Goal: Information Seeking & Learning: Learn about a topic

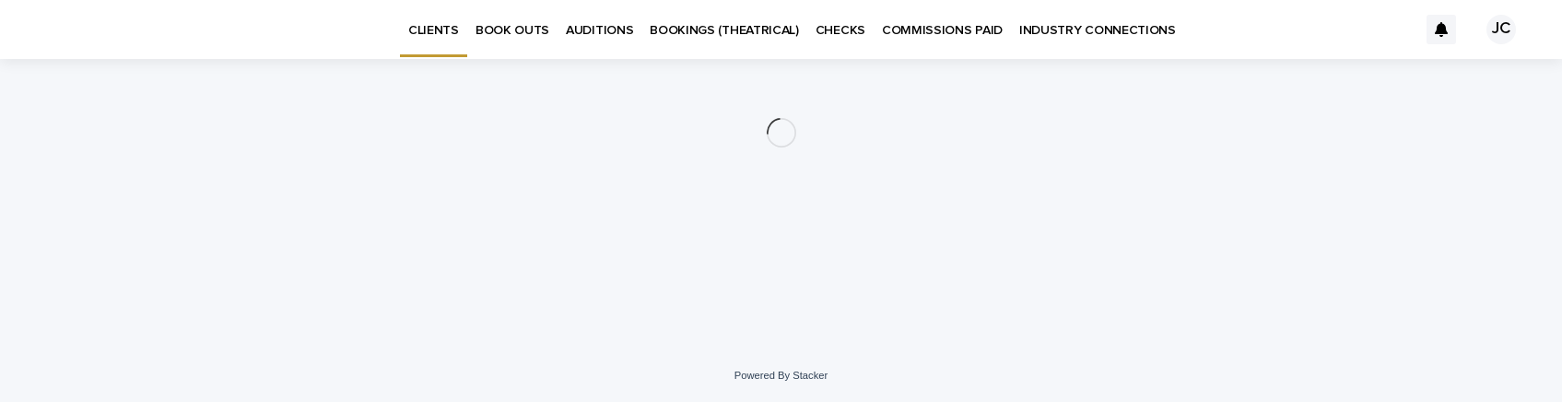
click at [615, 26] on p "AUDITIONS" at bounding box center [599, 19] width 67 height 39
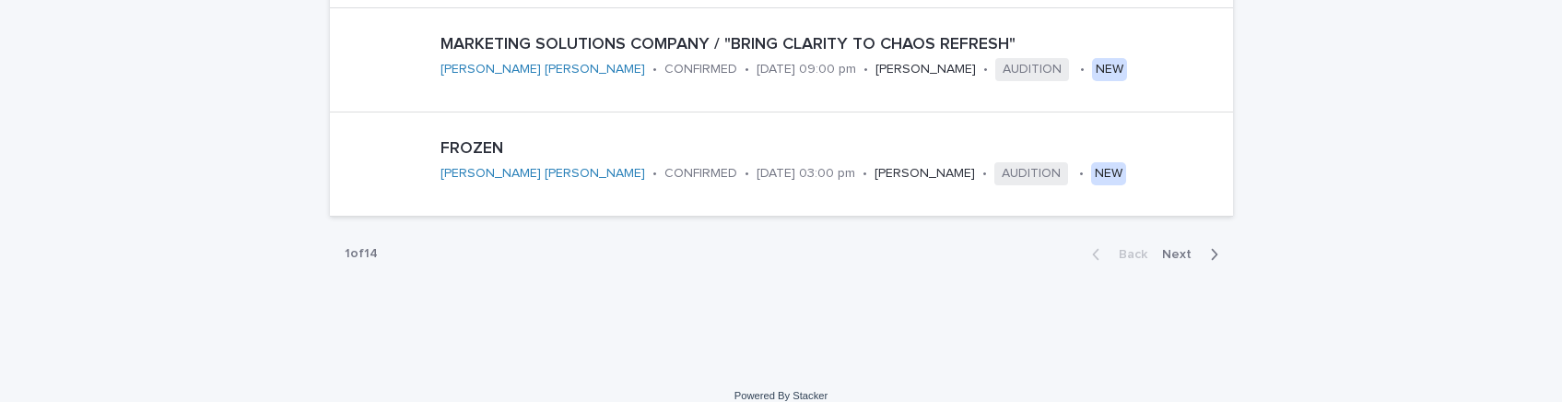
scroll to position [1256, 0]
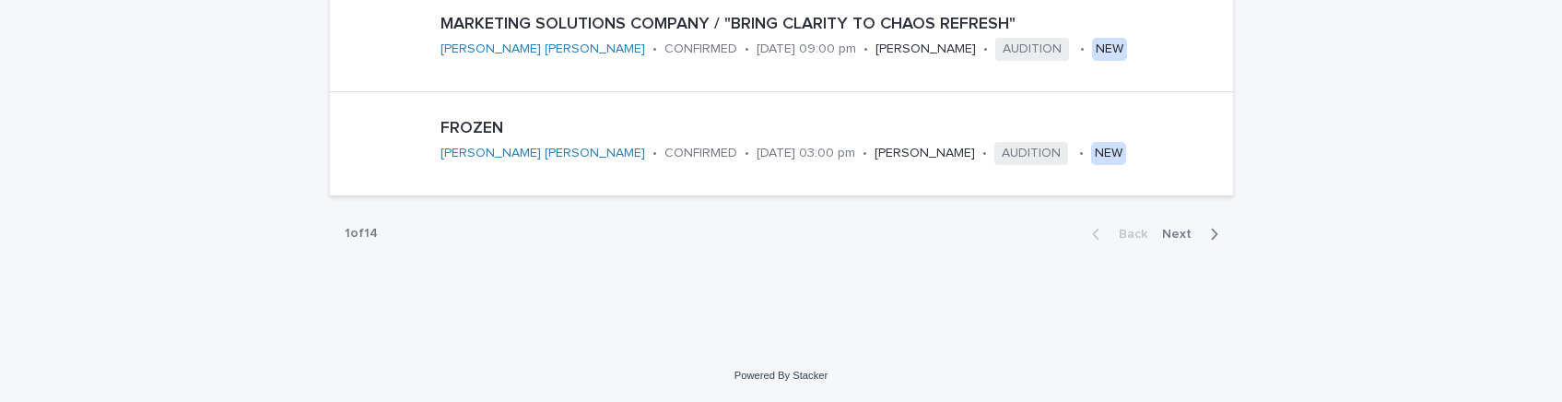
click at [1165, 233] on span "Next" at bounding box center [1182, 234] width 41 height 13
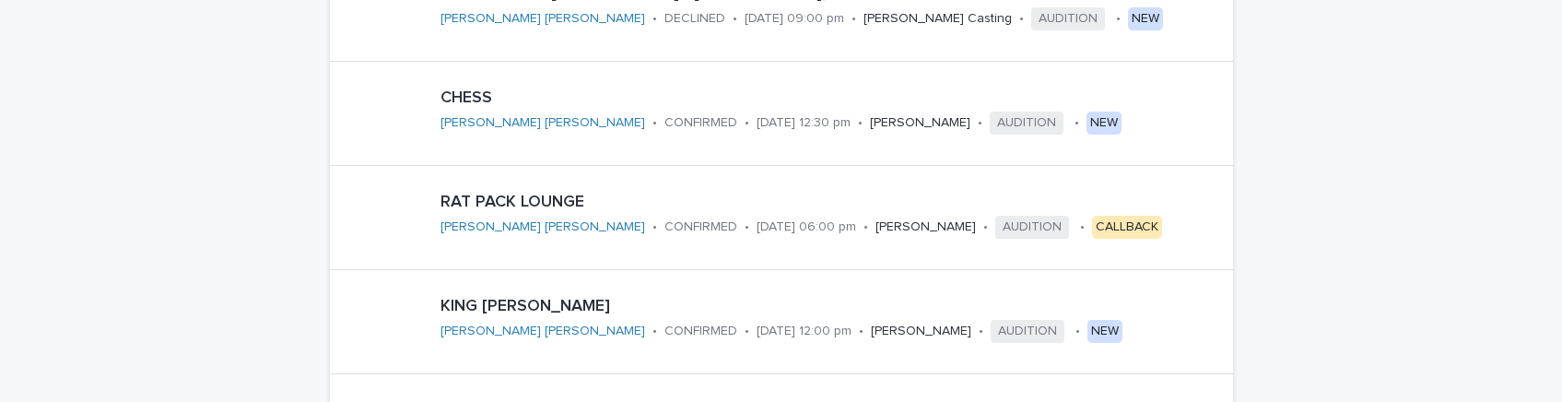
scroll to position [1256, 0]
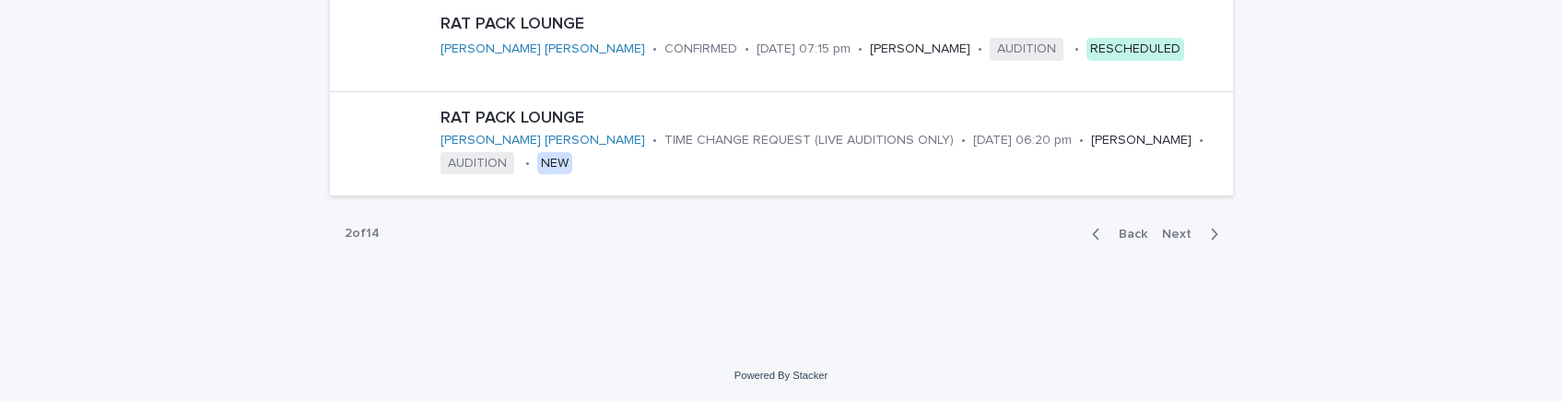
click at [1143, 231] on span "Back" at bounding box center [1127, 234] width 40 height 13
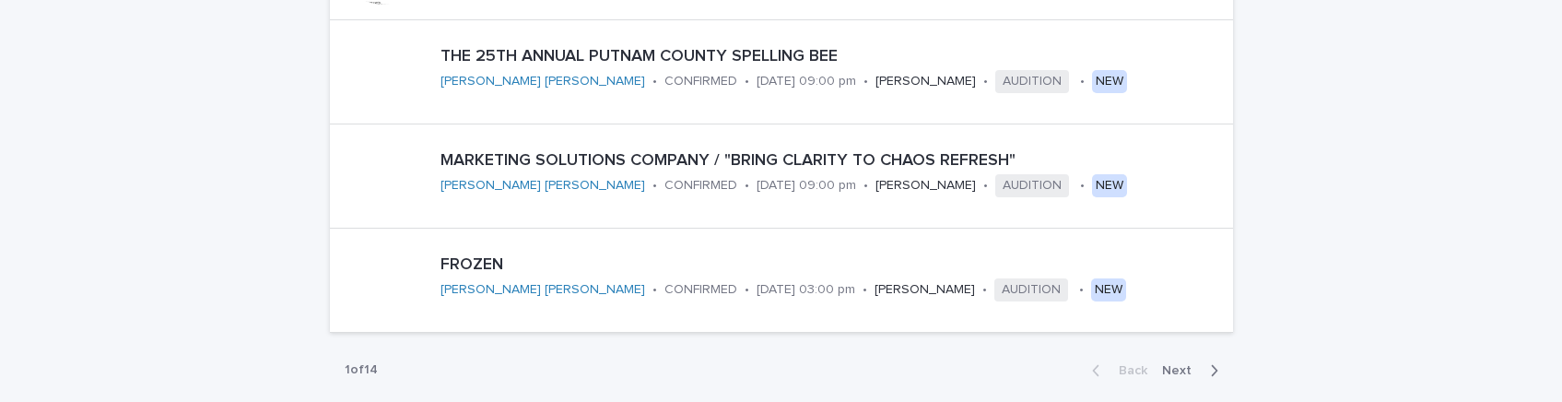
scroll to position [1256, 0]
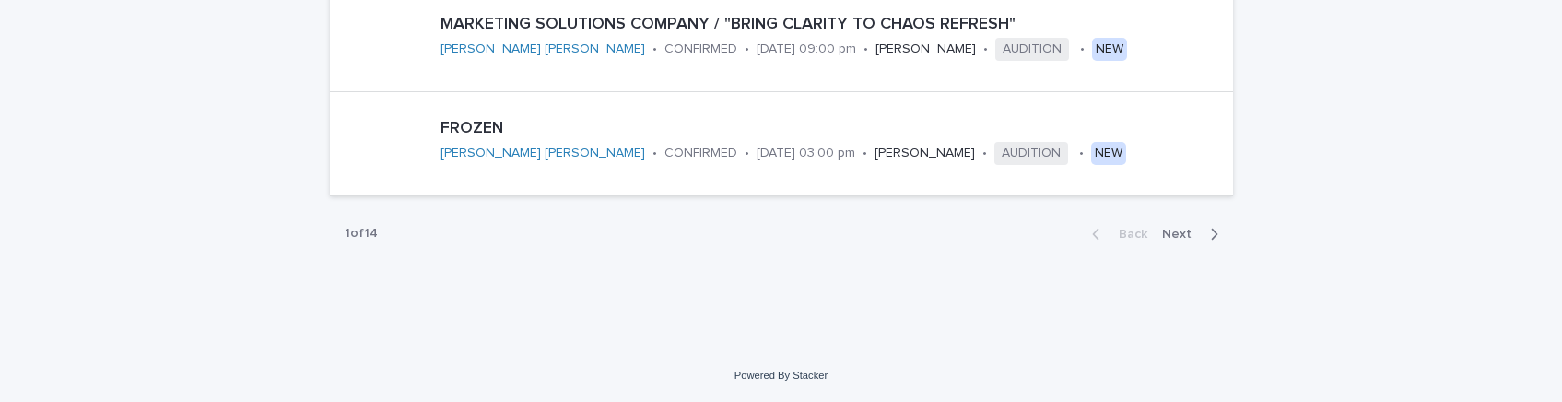
click at [1196, 235] on span "Next" at bounding box center [1182, 234] width 41 height 13
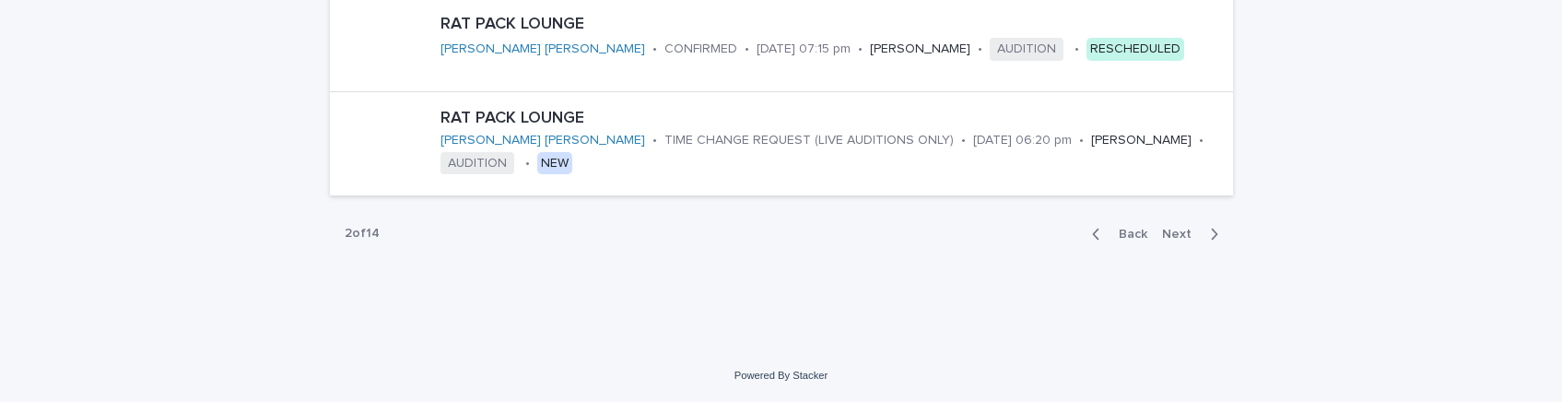
click at [1196, 235] on span "Next" at bounding box center [1182, 234] width 41 height 13
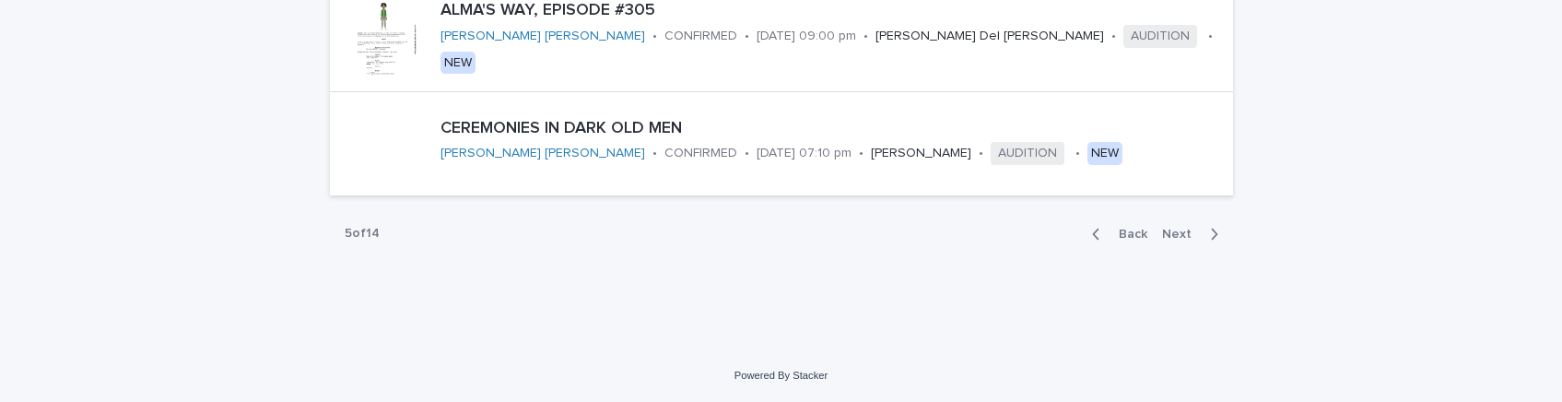
click at [1175, 242] on button "Next" at bounding box center [1193, 234] width 78 height 17
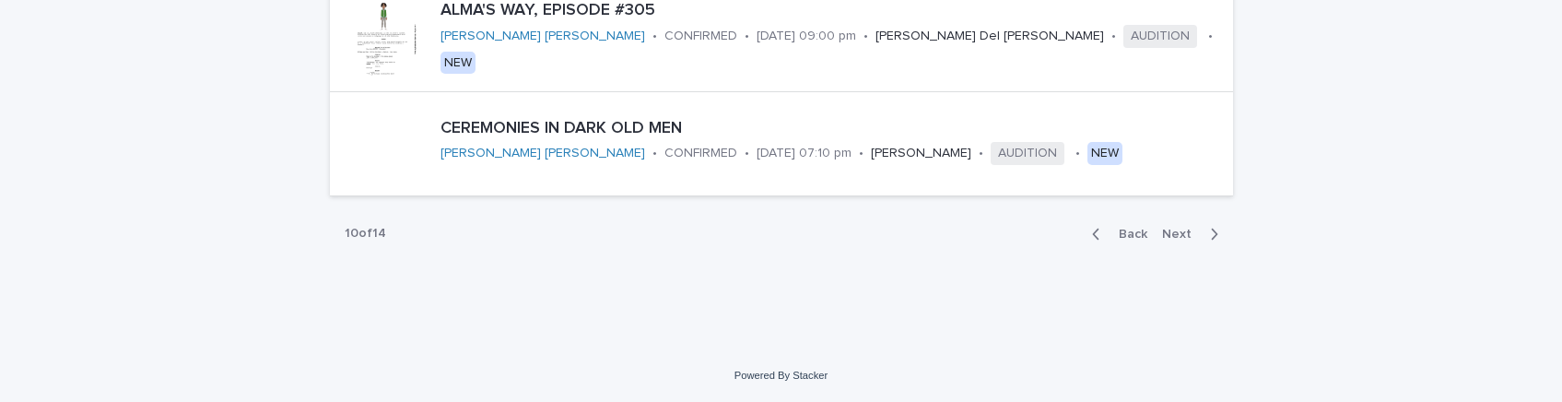
click at [1175, 242] on button "Next" at bounding box center [1193, 234] width 78 height 17
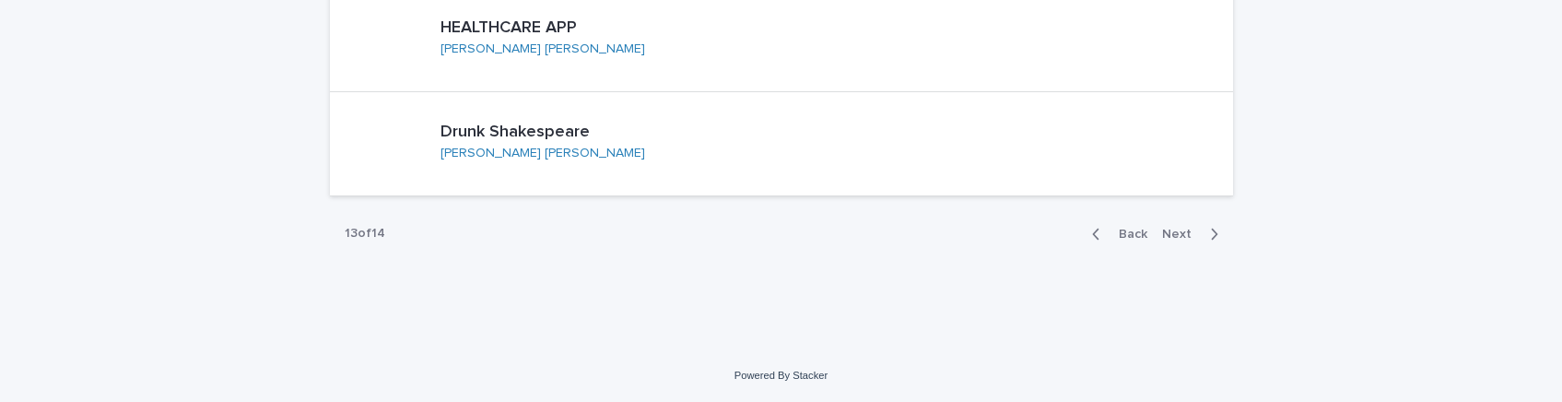
click at [1175, 242] on button "Next" at bounding box center [1193, 234] width 78 height 17
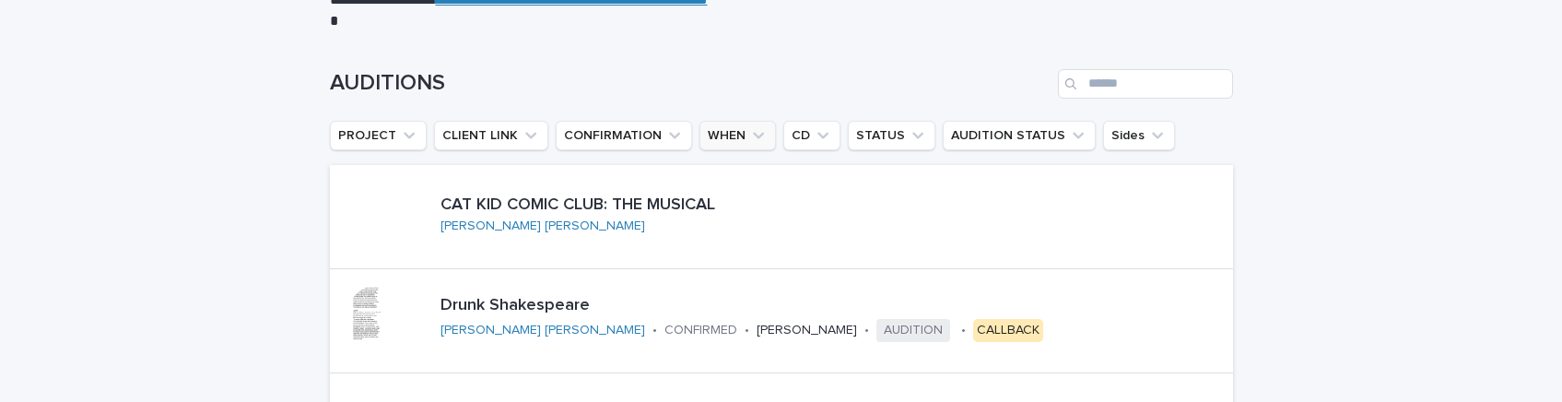
scroll to position [631, 0]
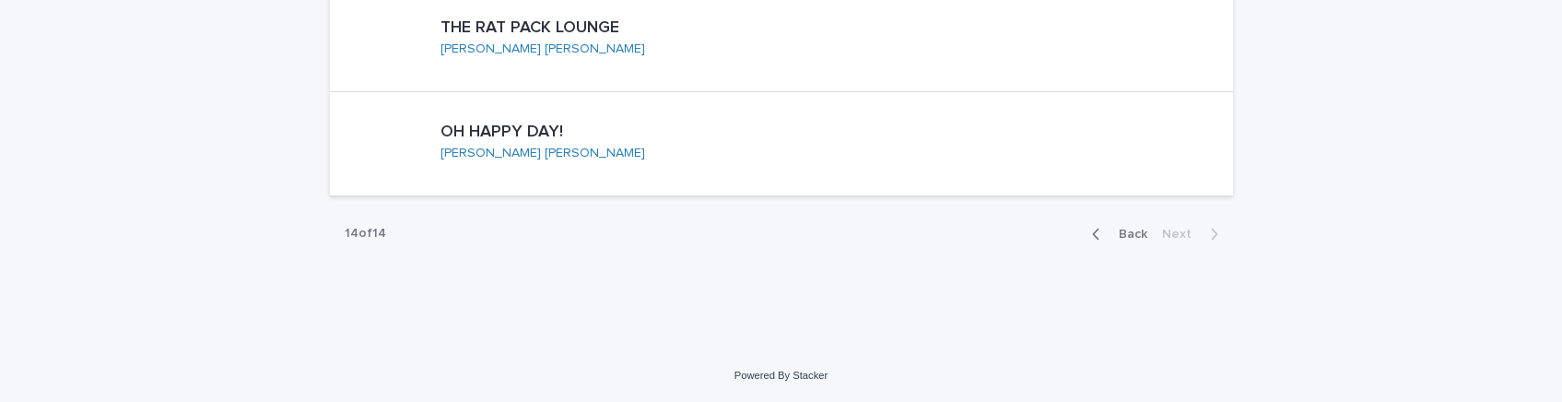
click at [1134, 236] on span "Back" at bounding box center [1127, 234] width 40 height 13
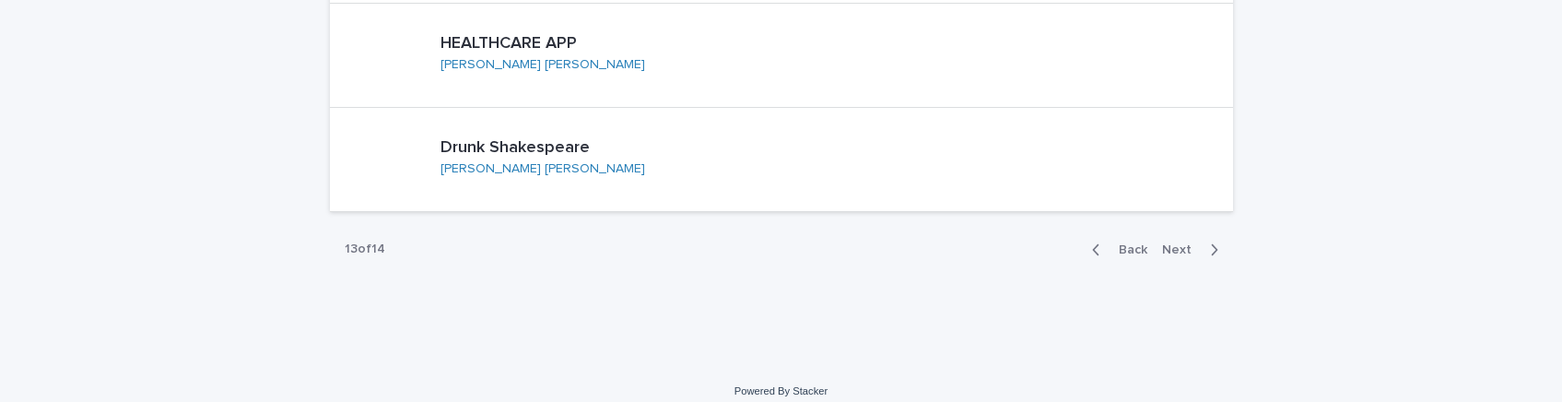
scroll to position [1256, 0]
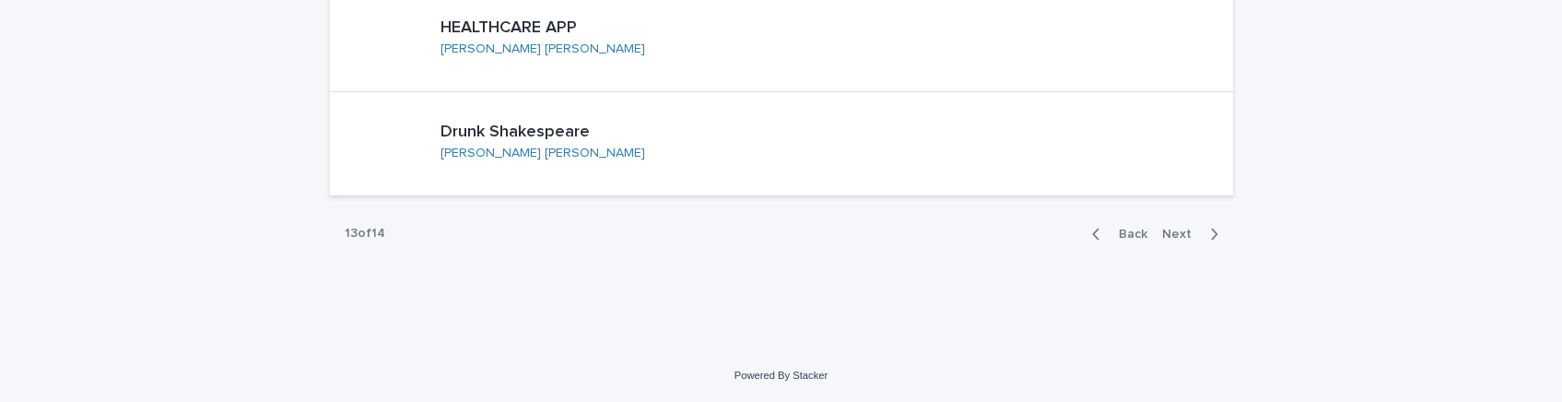
click at [1134, 236] on span "Back" at bounding box center [1127, 234] width 40 height 13
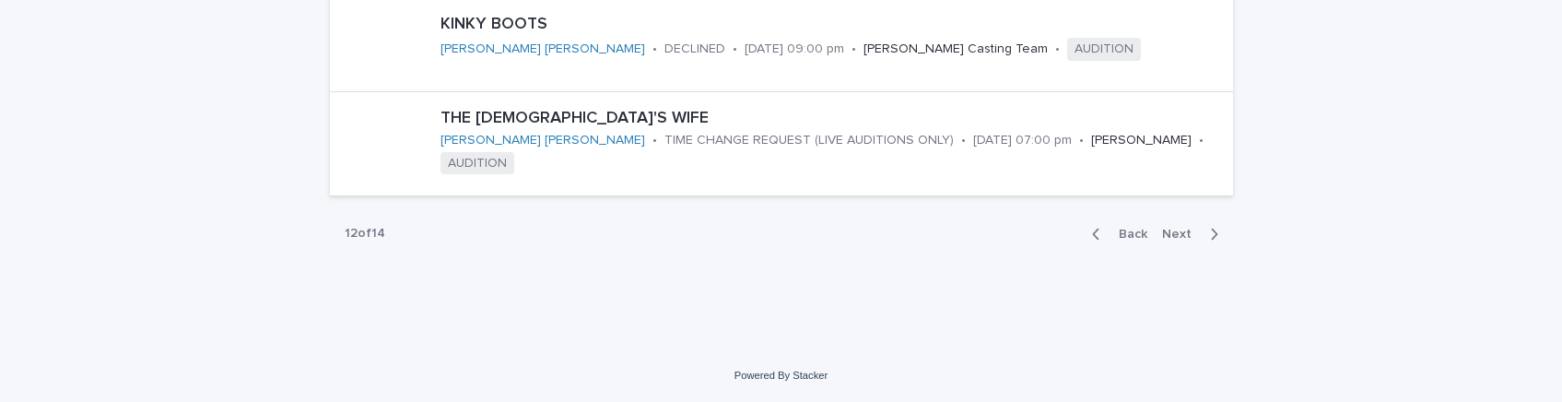
click at [1134, 236] on span "Back" at bounding box center [1127, 234] width 40 height 13
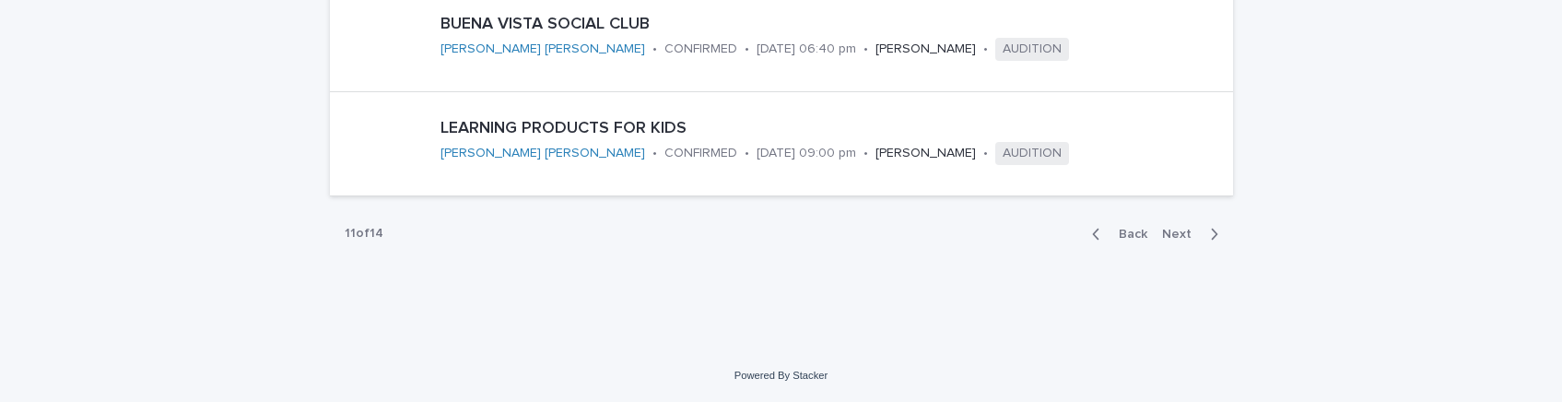
click at [1134, 236] on span "Back" at bounding box center [1127, 234] width 40 height 13
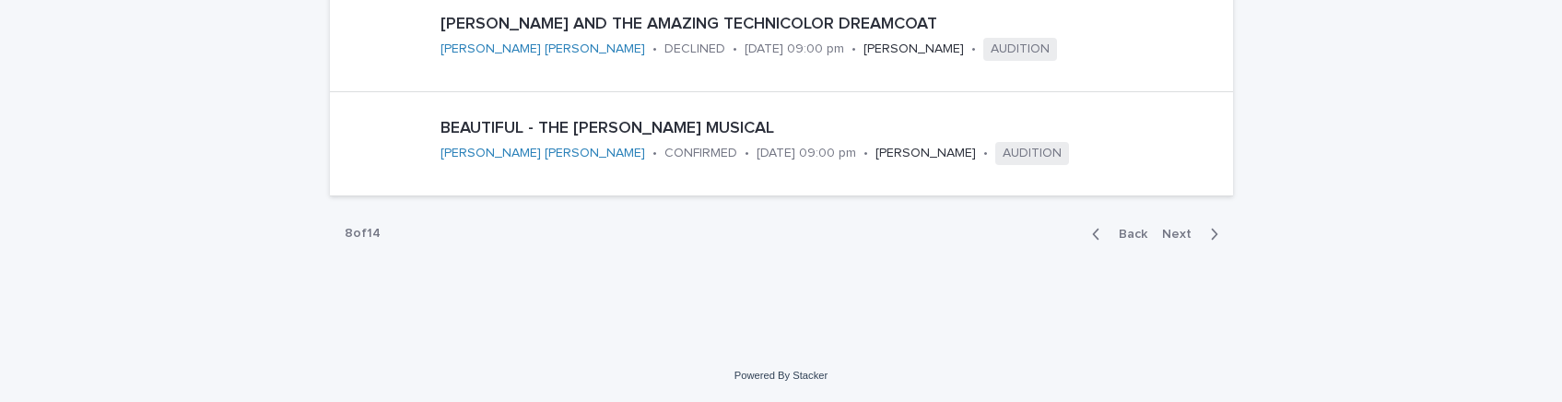
click at [1134, 236] on span "Back" at bounding box center [1127, 234] width 40 height 13
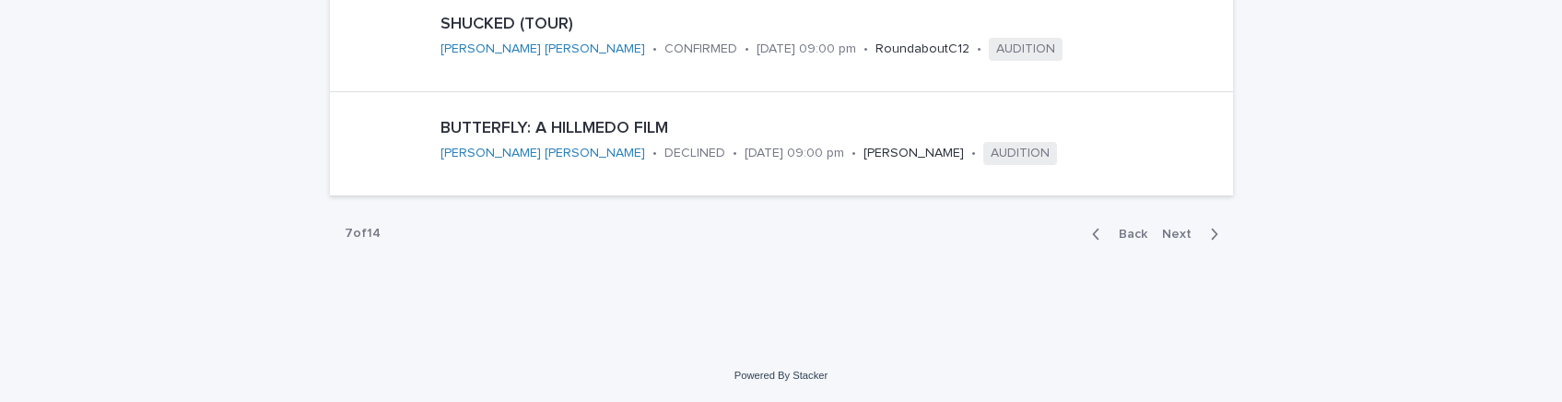
click at [1134, 236] on span "Back" at bounding box center [1127, 234] width 40 height 13
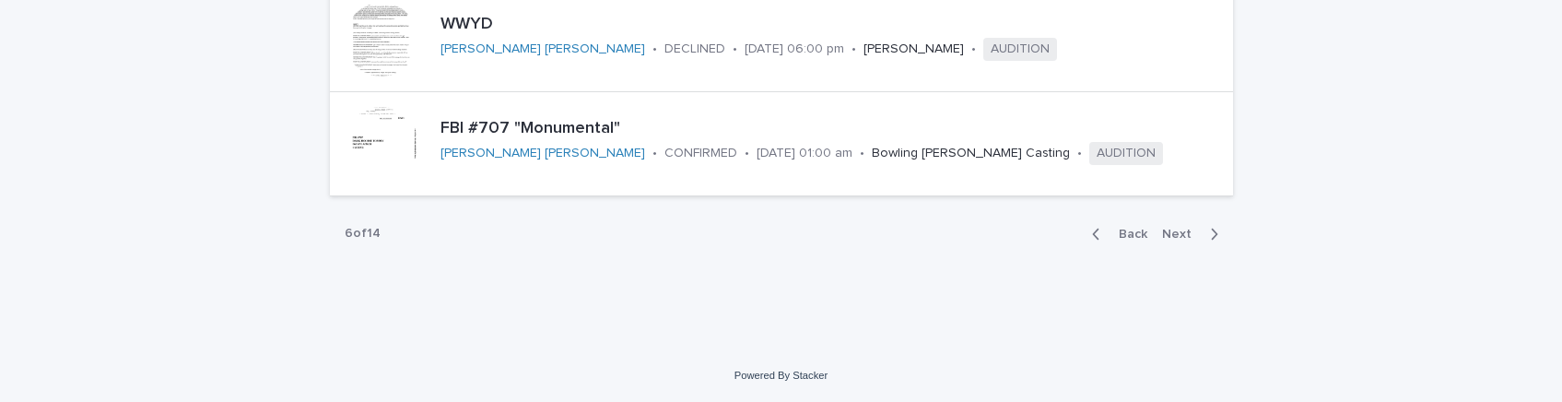
click at [1134, 236] on span "Back" at bounding box center [1127, 234] width 40 height 13
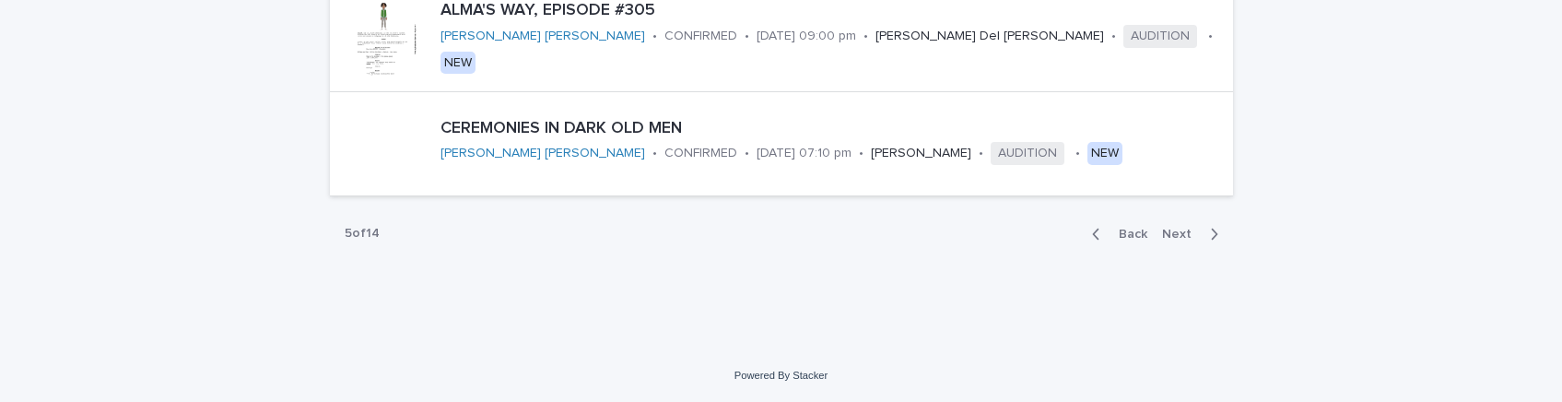
click at [1134, 236] on span "Back" at bounding box center [1127, 234] width 40 height 13
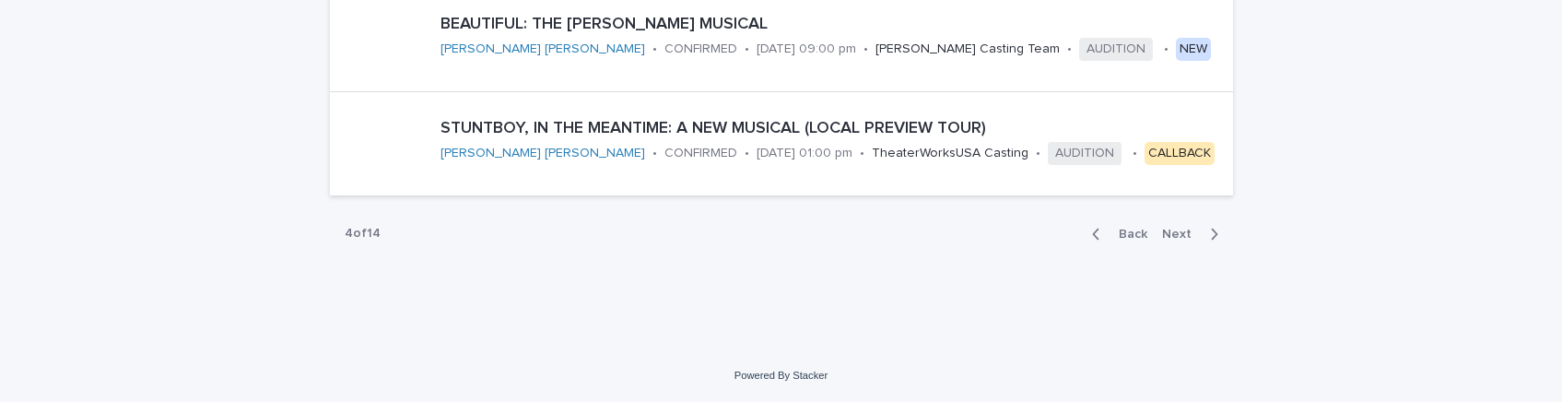
click at [1134, 236] on span "Back" at bounding box center [1127, 234] width 40 height 13
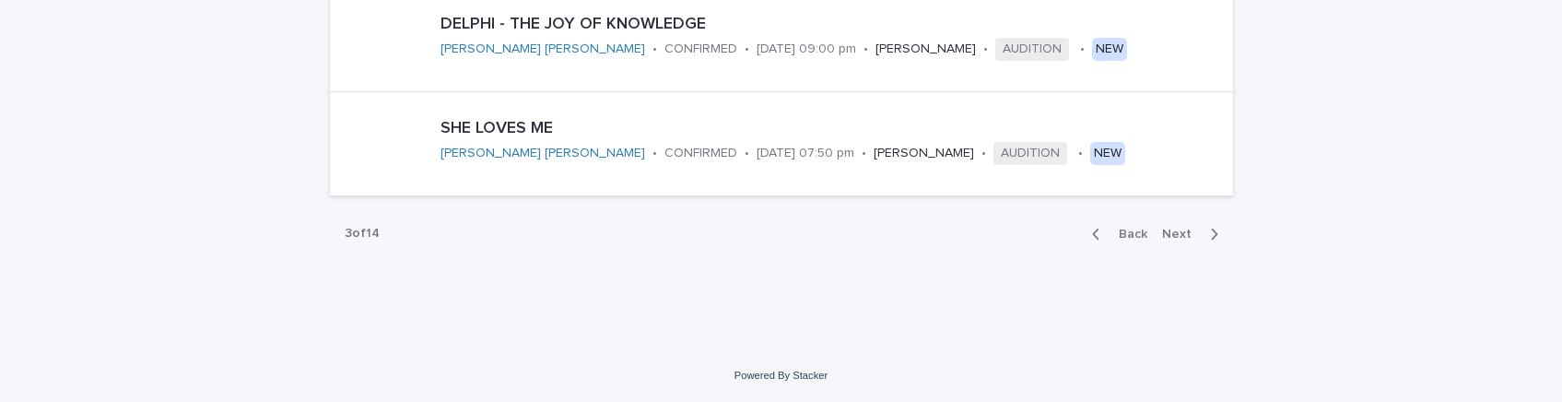
click at [1134, 236] on span "Back" at bounding box center [1127, 234] width 40 height 13
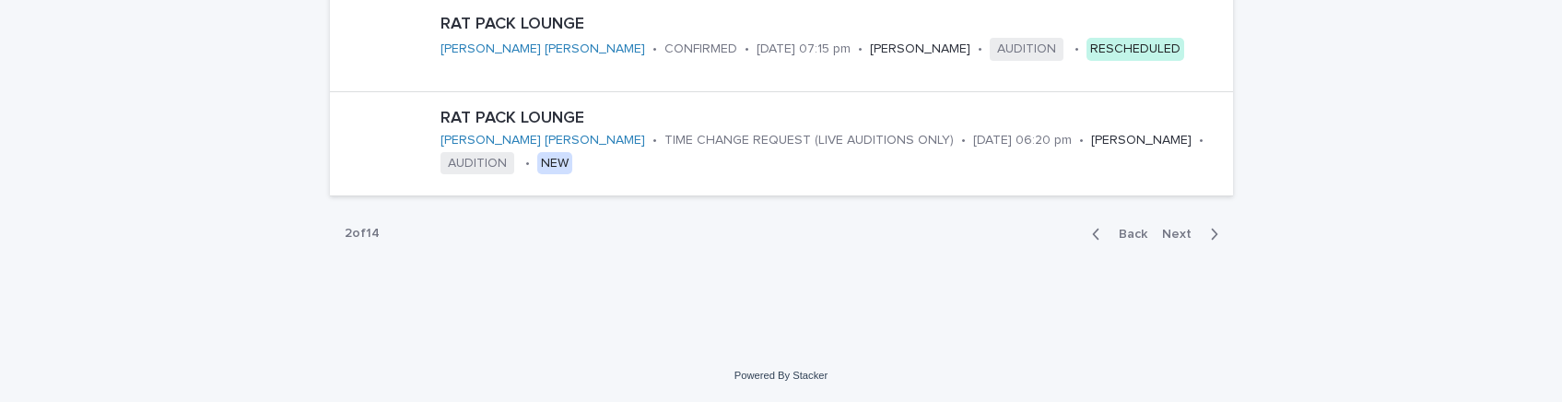
click at [1134, 236] on span "Back" at bounding box center [1127, 234] width 40 height 13
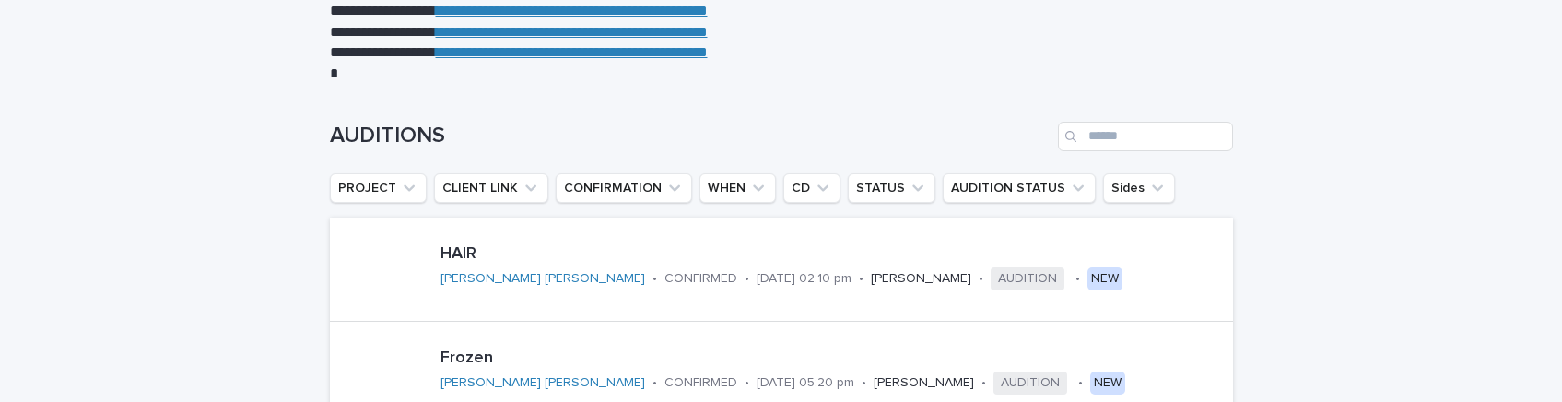
scroll to position [191, 0]
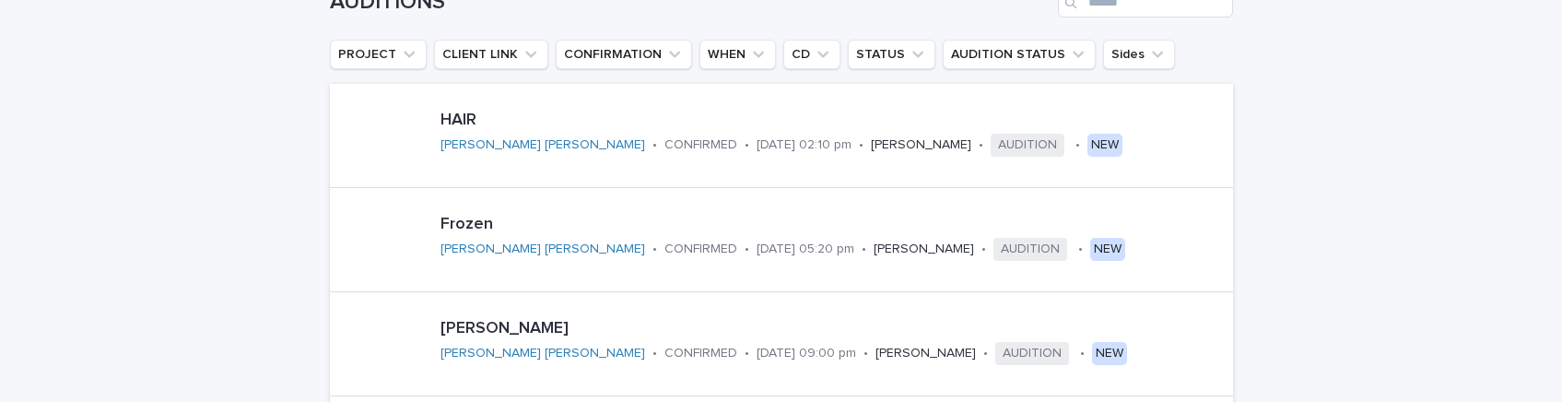
scroll to position [337, 0]
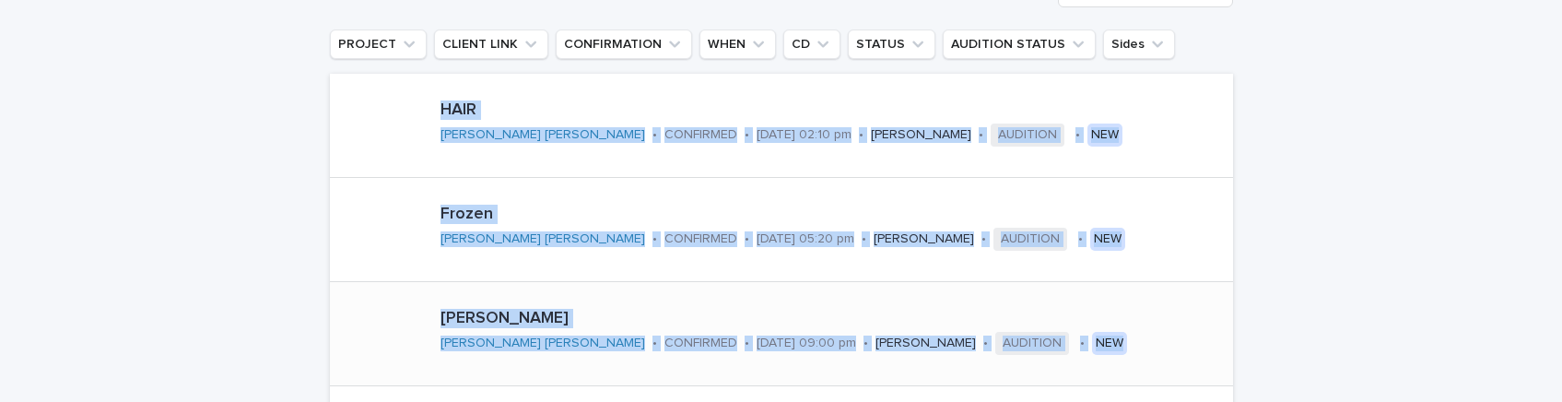
drag, startPoint x: 236, startPoint y: 90, endPoint x: 1073, endPoint y: 365, distance: 881.4
copy section "HAIR [PERSON_NAME] [PERSON_NAME] • CONFIRMED • [DATE] 02:10 pm • [PERSON_NAME] …"
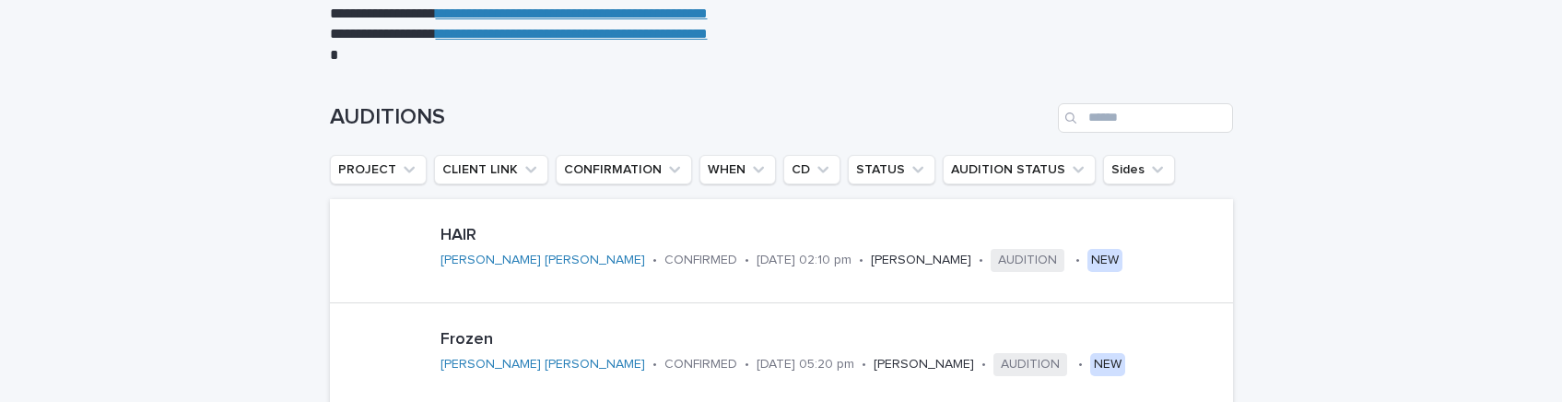
scroll to position [203, 0]
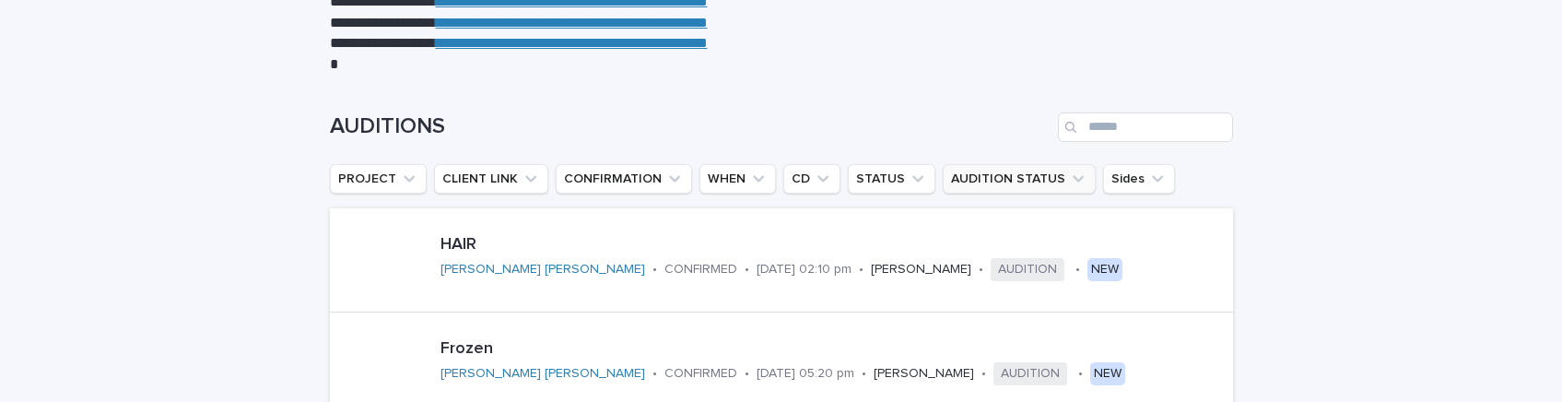
click at [1069, 175] on icon "AUDITION STATUS" at bounding box center [1078, 179] width 18 height 18
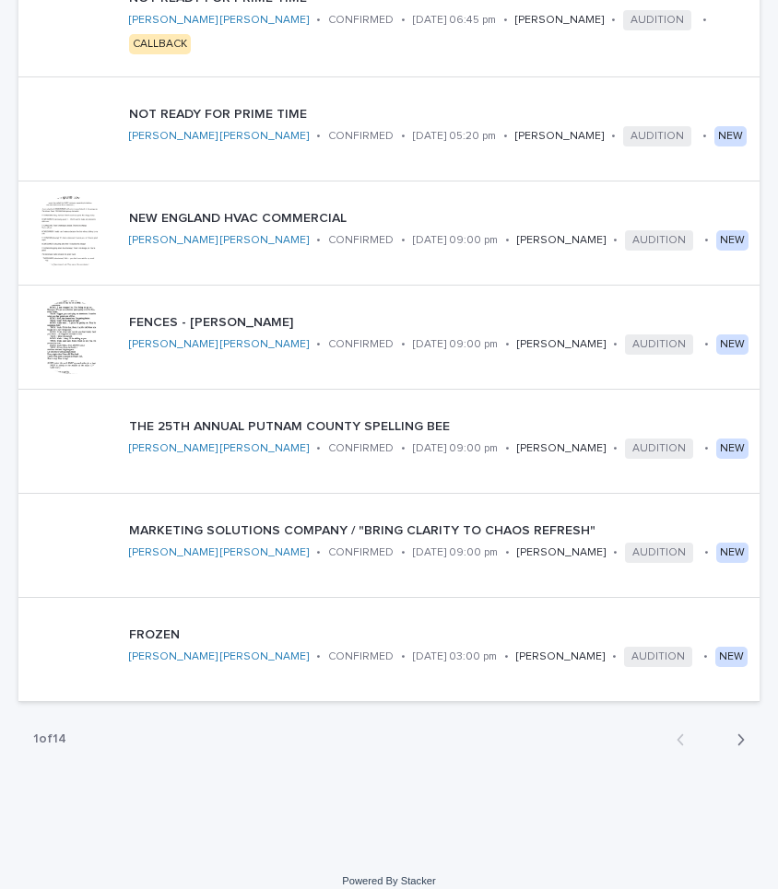
scroll to position [791, 0]
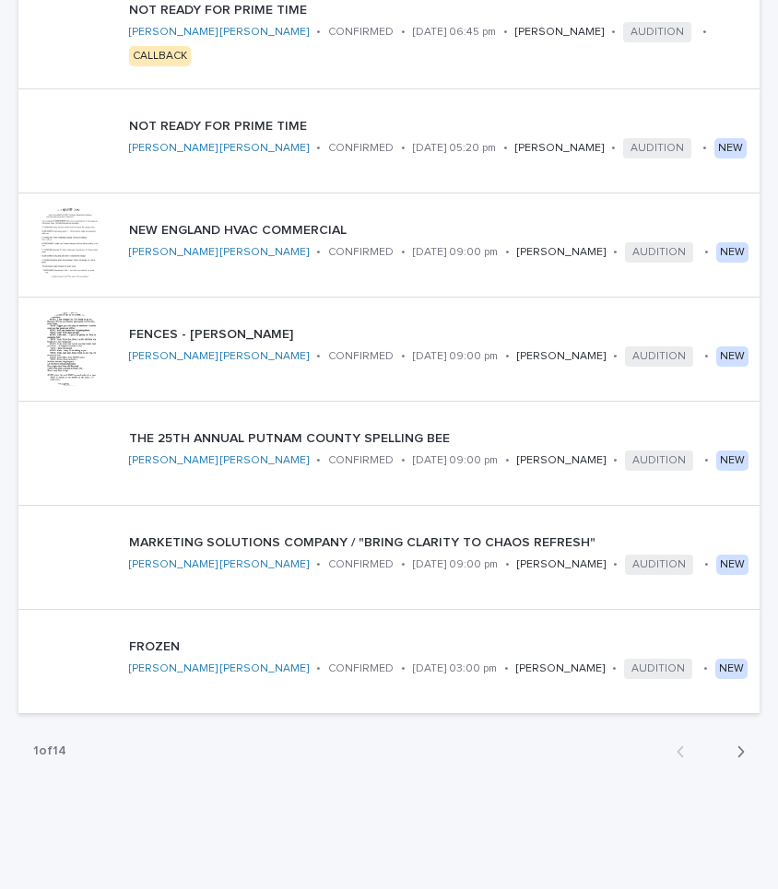
click at [733, 401] on div "button" at bounding box center [737, 752] width 16 height 17
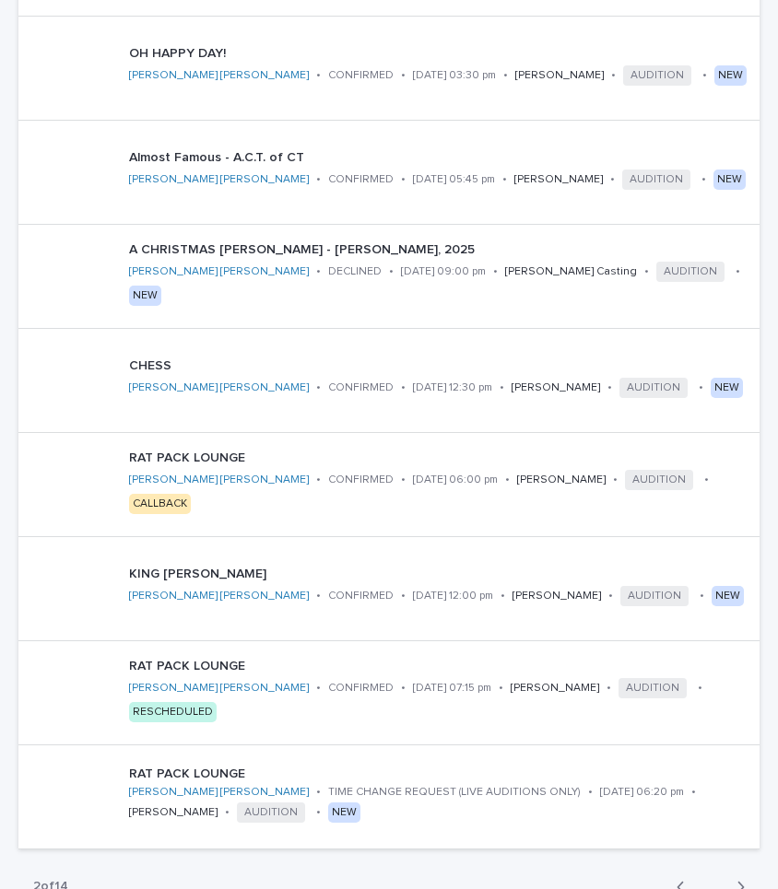
scroll to position [696, 0]
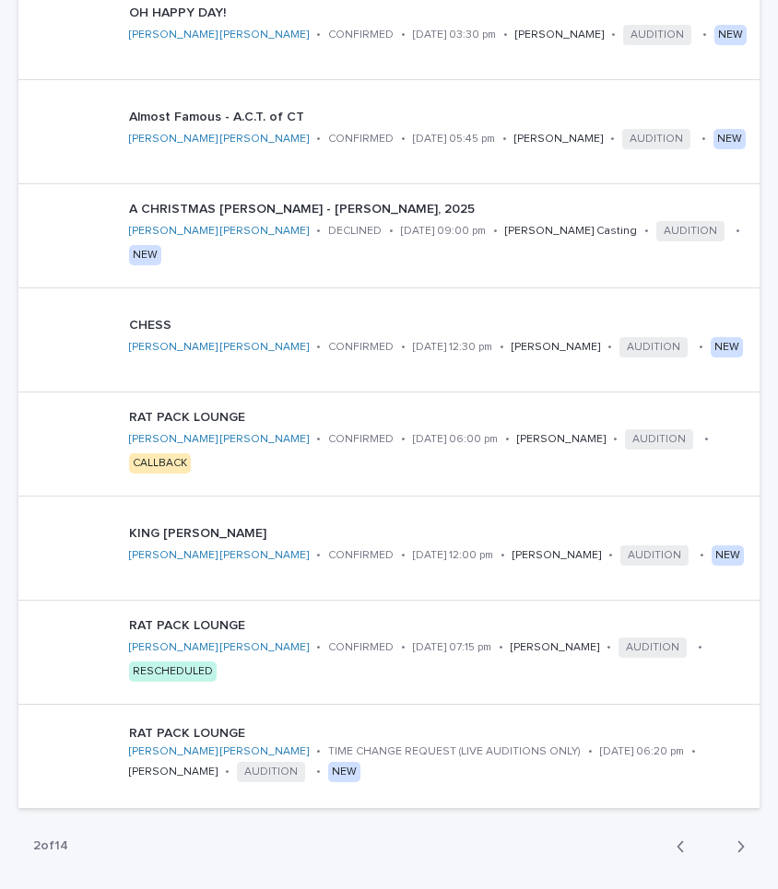
click at [736, 401] on icon "button" at bounding box center [740, 846] width 8 height 17
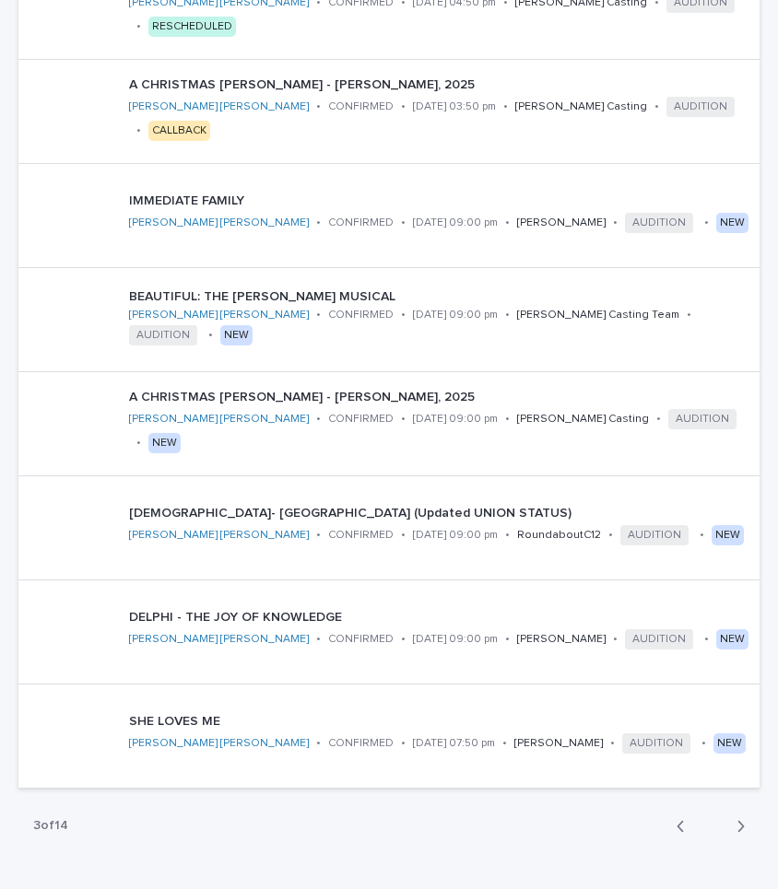
scroll to position [822, 0]
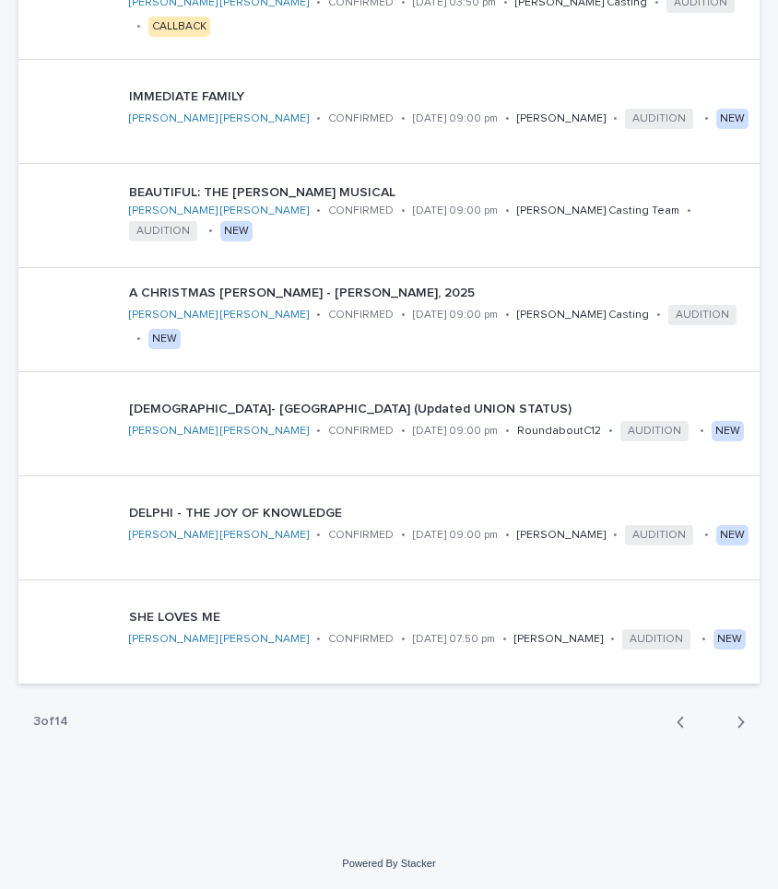
click at [733, 401] on div "button" at bounding box center [737, 722] width 16 height 17
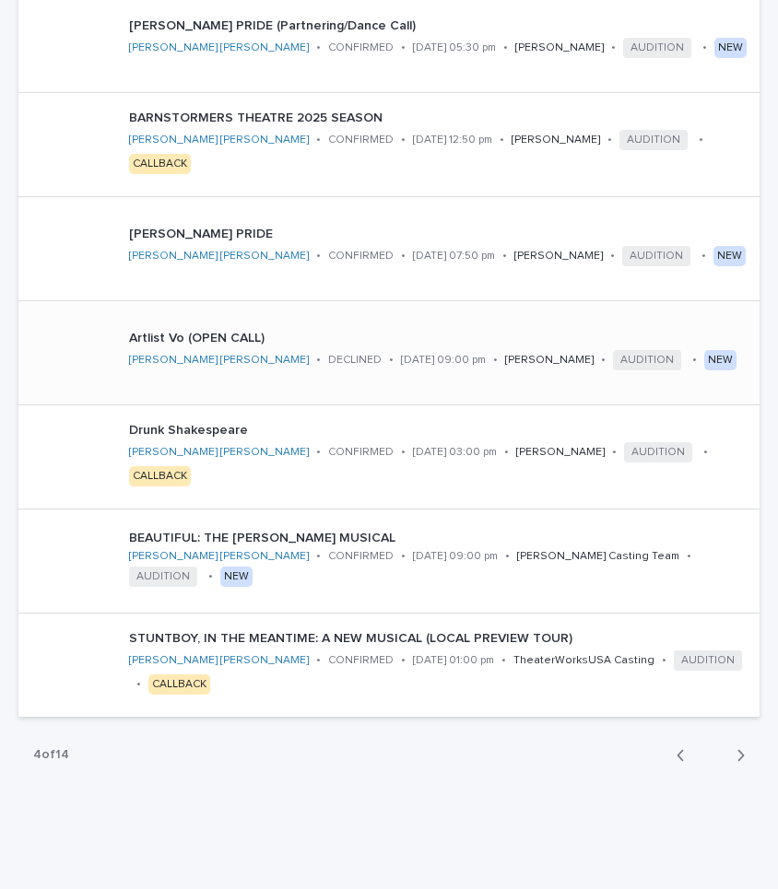
scroll to position [822, 0]
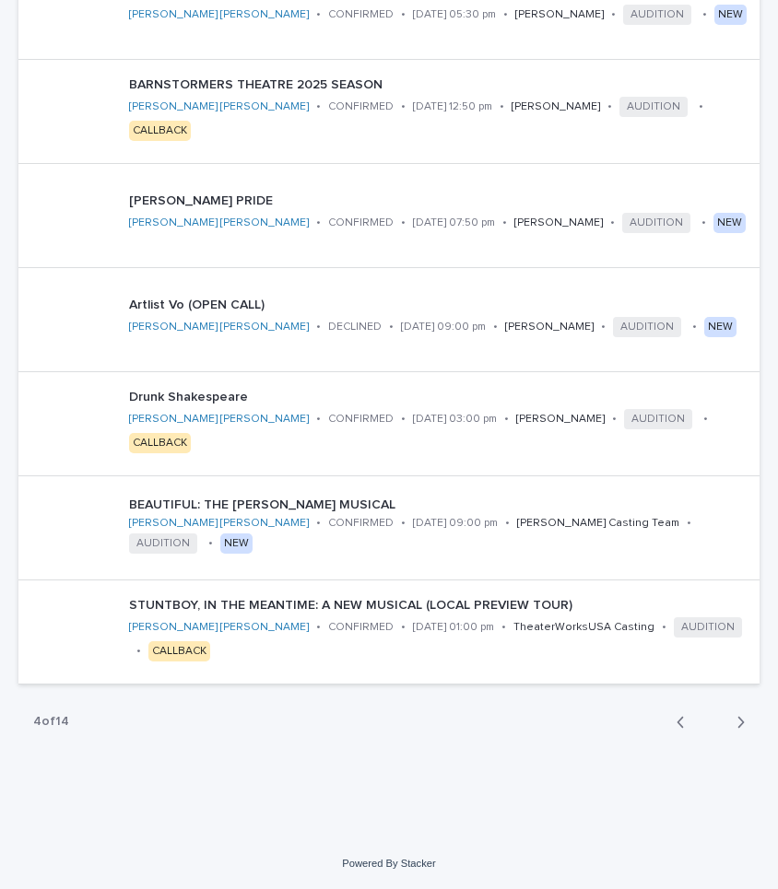
click at [711, 401] on div "BEAUTIFUL: THE [PERSON_NAME] MUSICAL (STAGES ST. [PERSON_NAME]) [PERSON_NAME] […" at bounding box center [388, 171] width 741 height 1056
click at [711, 401] on div "Back Next" at bounding box center [711, 722] width 98 height 46
click at [735, 401] on div "button" at bounding box center [737, 722] width 16 height 17
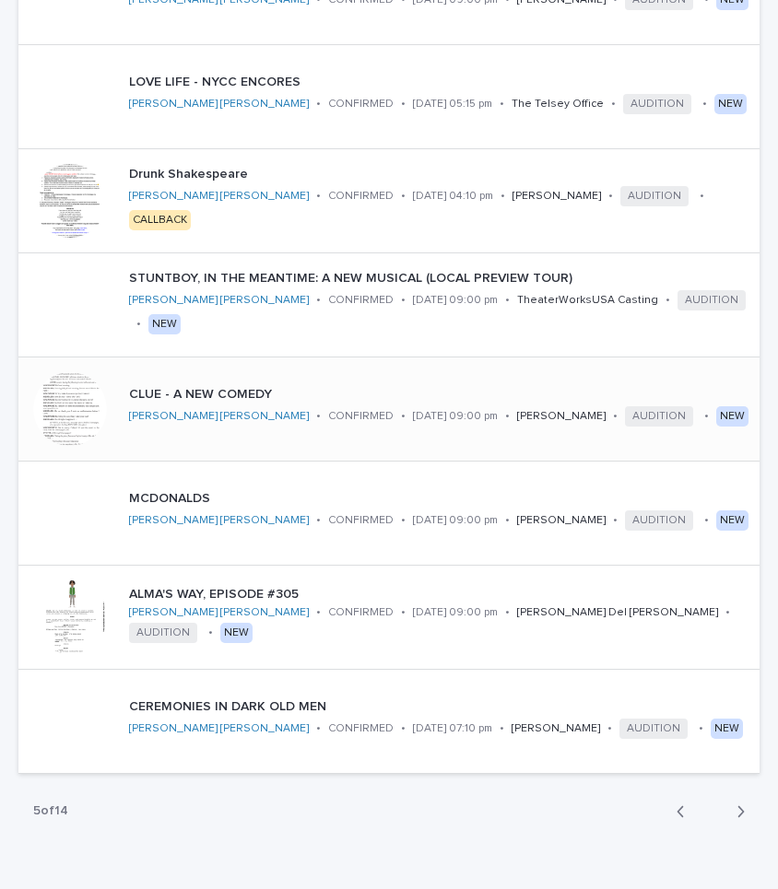
scroll to position [739, 0]
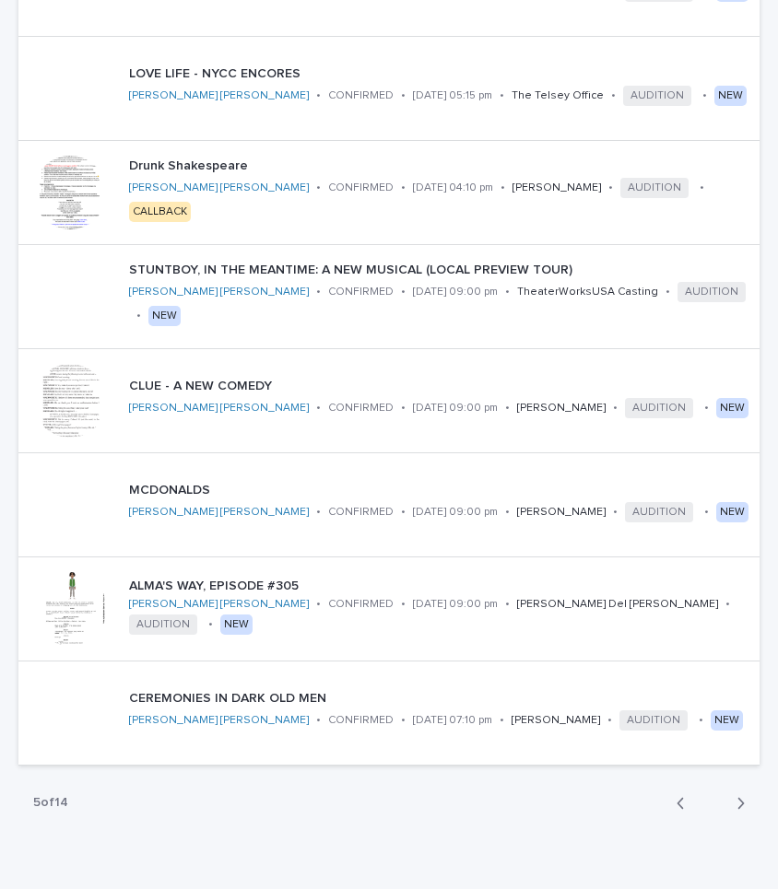
click at [727, 401] on button "Next" at bounding box center [734, 803] width 49 height 17
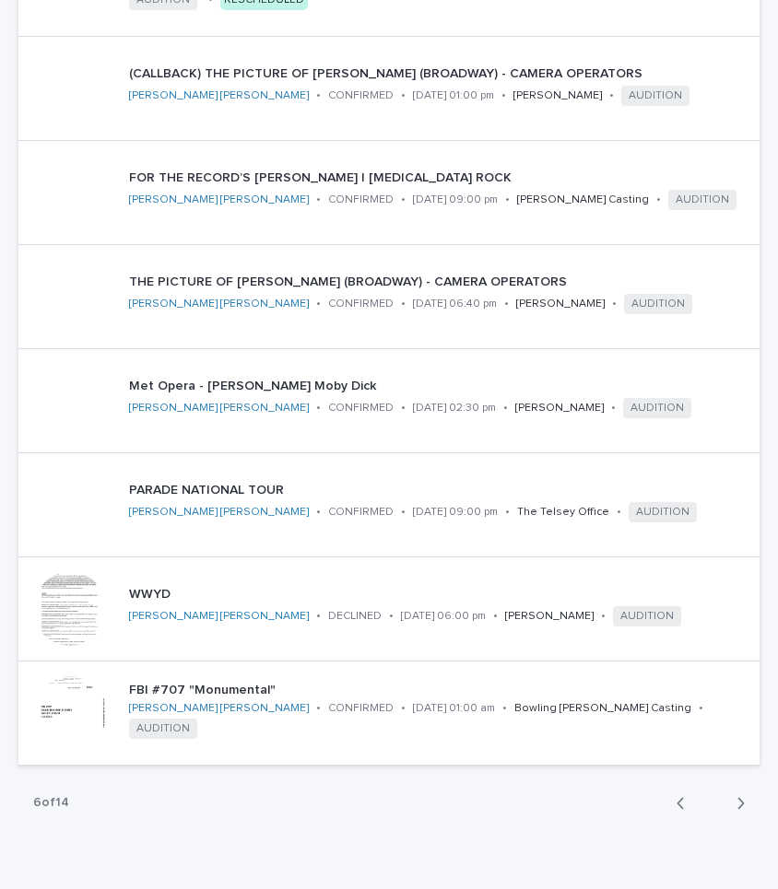
click at [741, 401] on icon "button" at bounding box center [741, 803] width 6 height 11
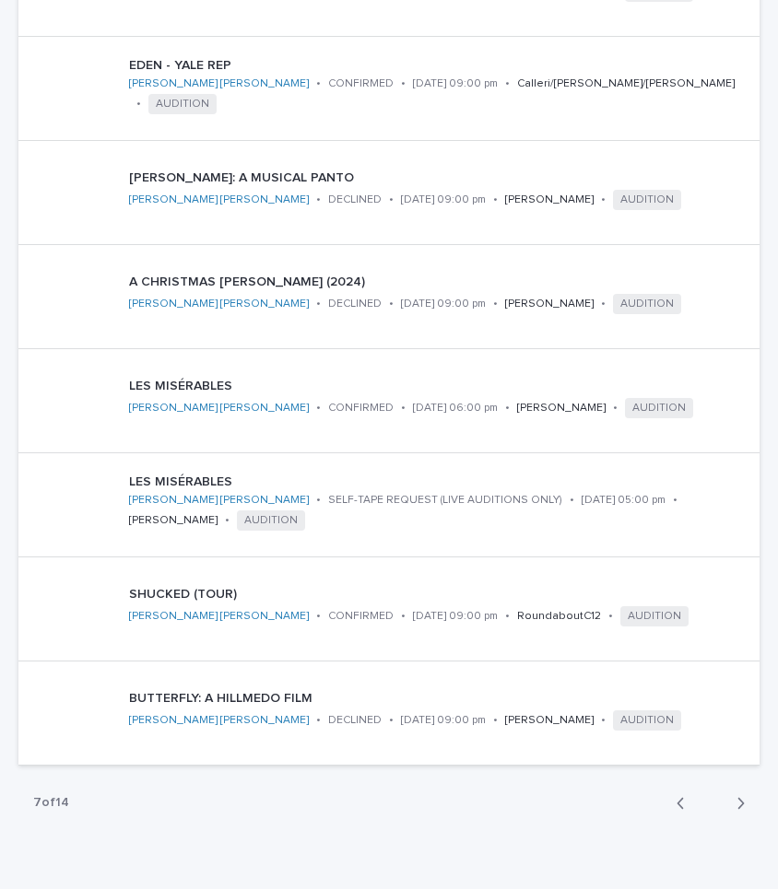
click at [706, 401] on div "Back Next" at bounding box center [711, 803] width 98 height 46
click at [682, 401] on icon "button" at bounding box center [680, 803] width 8 height 17
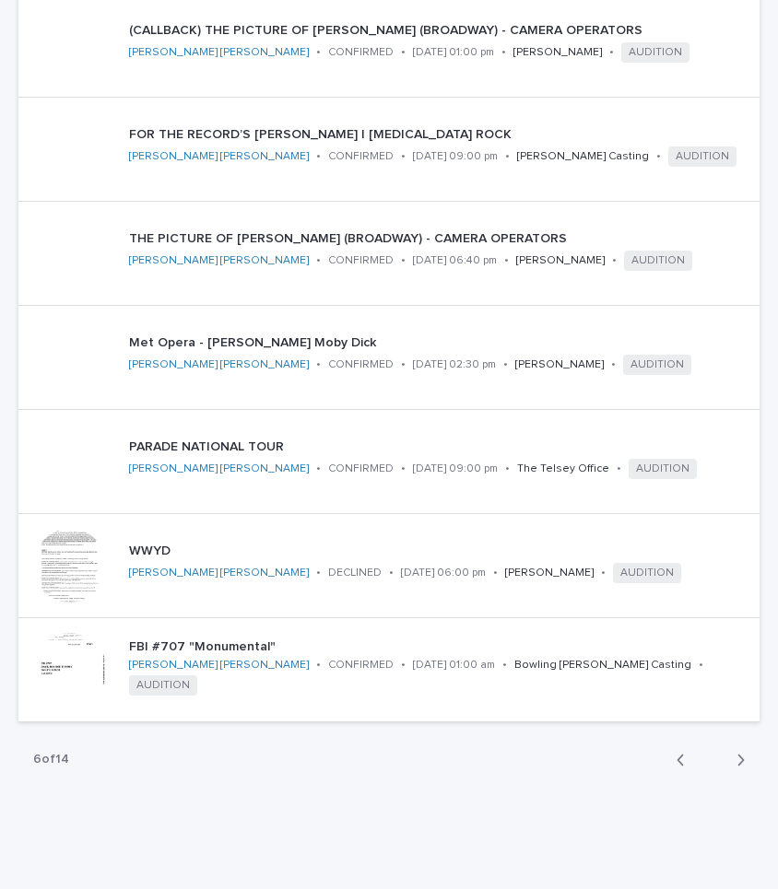
scroll to position [822, 0]
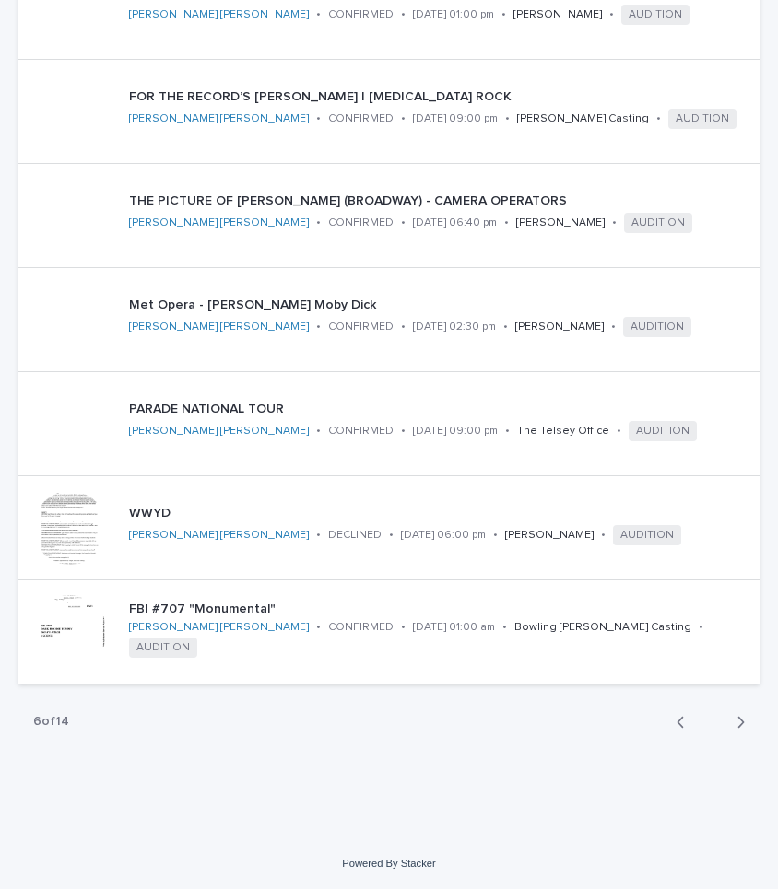
click at [732, 401] on div "button" at bounding box center [737, 722] width 16 height 17
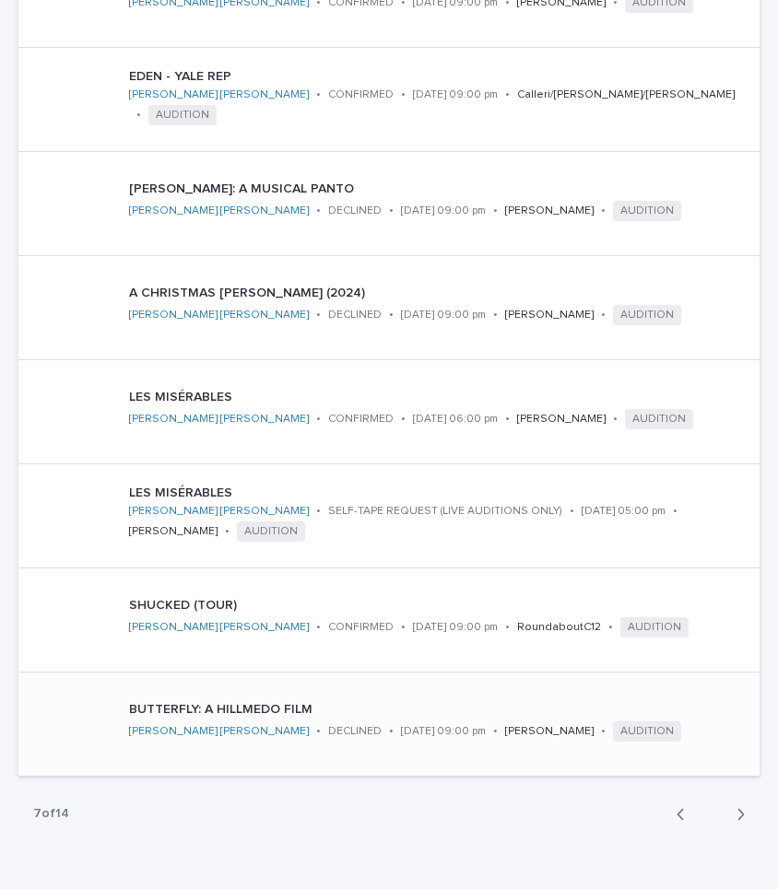
scroll to position [727, 0]
click at [681, 401] on icon "button" at bounding box center [680, 815] width 8 height 17
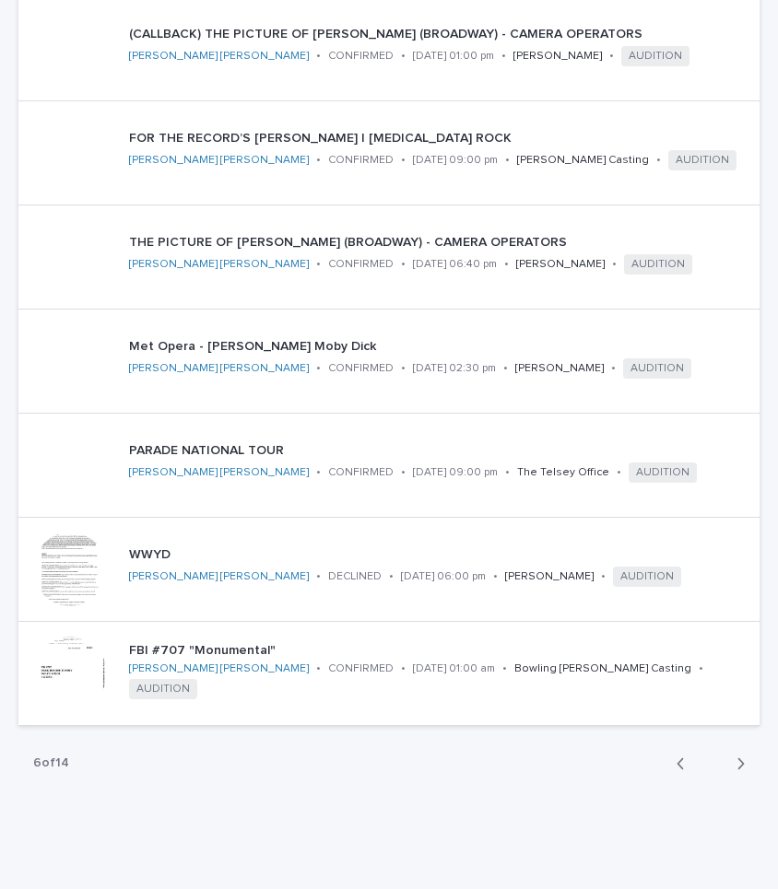
scroll to position [822, 0]
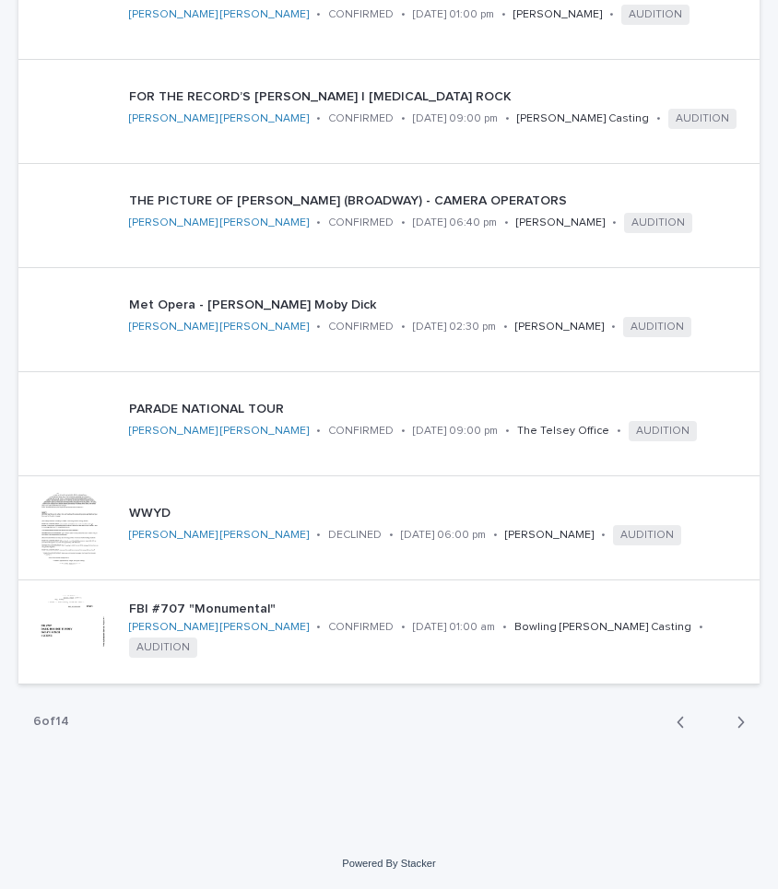
click at [732, 401] on div "button" at bounding box center [737, 722] width 16 height 17
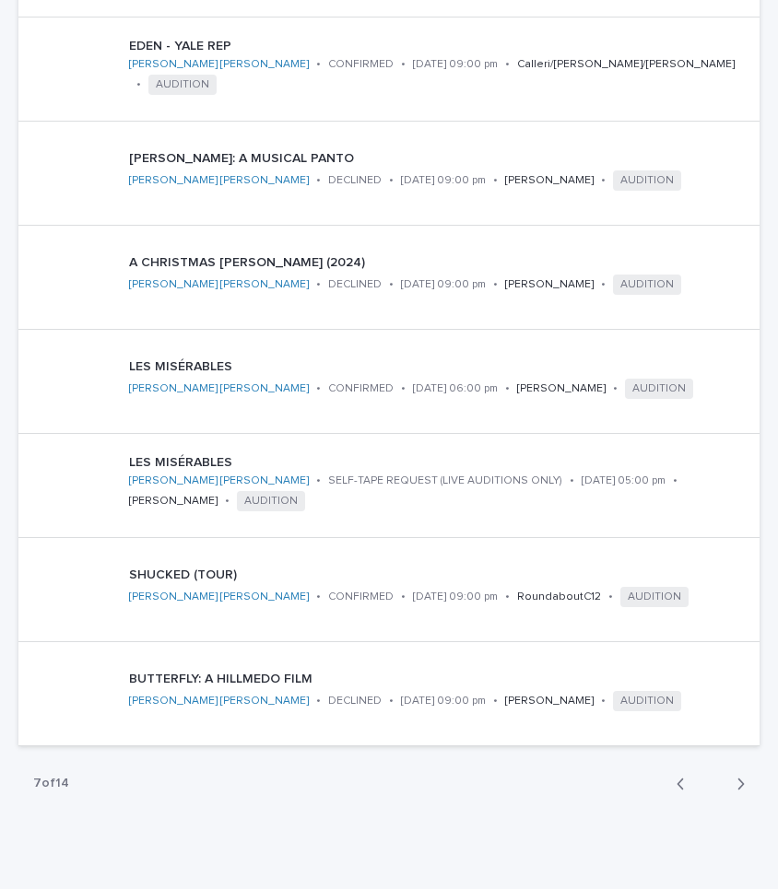
scroll to position [809, 0]
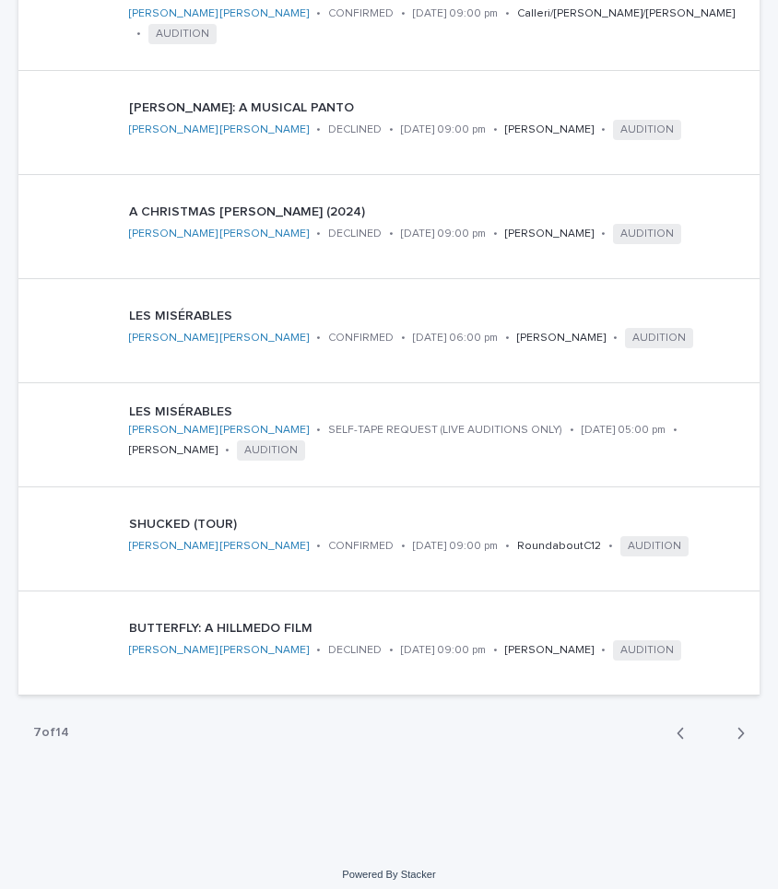
click at [734, 401] on div "button" at bounding box center [737, 733] width 16 height 17
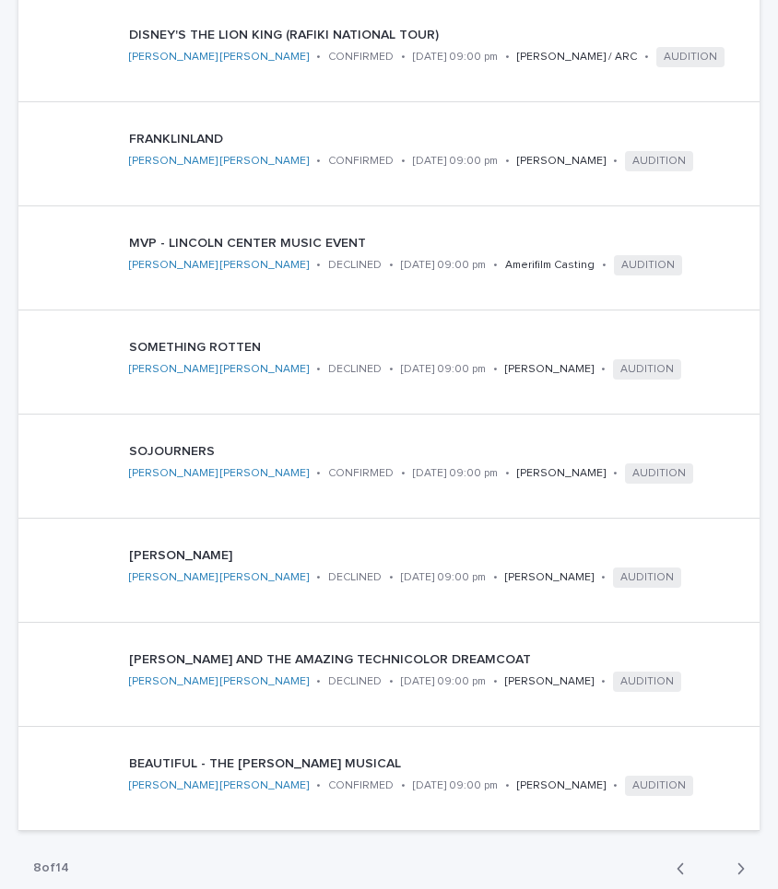
scroll to position [674, 0]
click at [744, 401] on icon "button" at bounding box center [740, 868] width 8 height 17
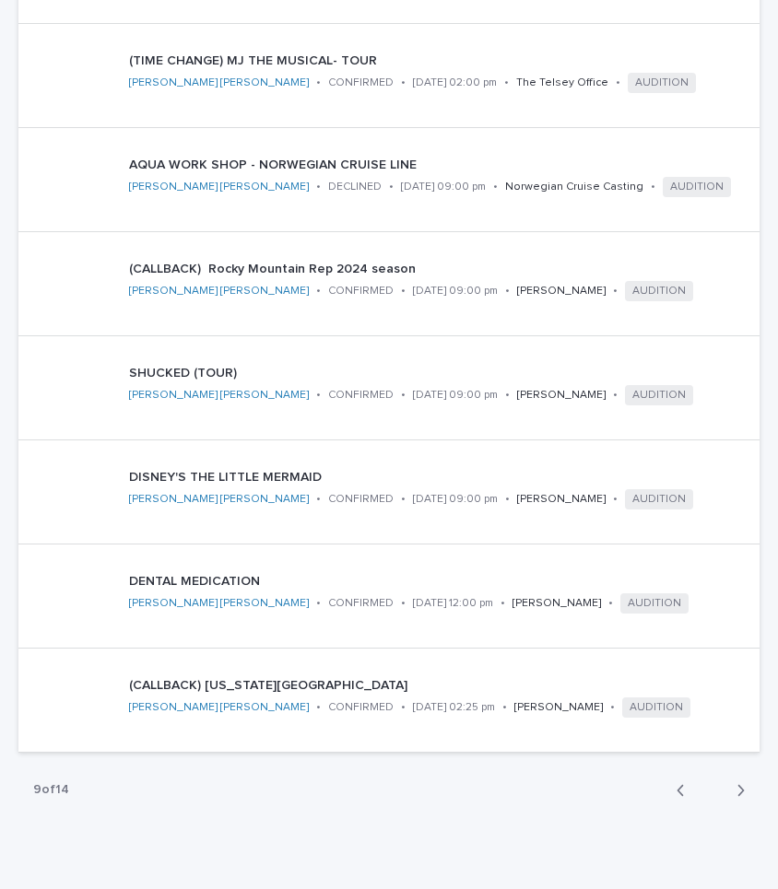
scroll to position [765, 0]
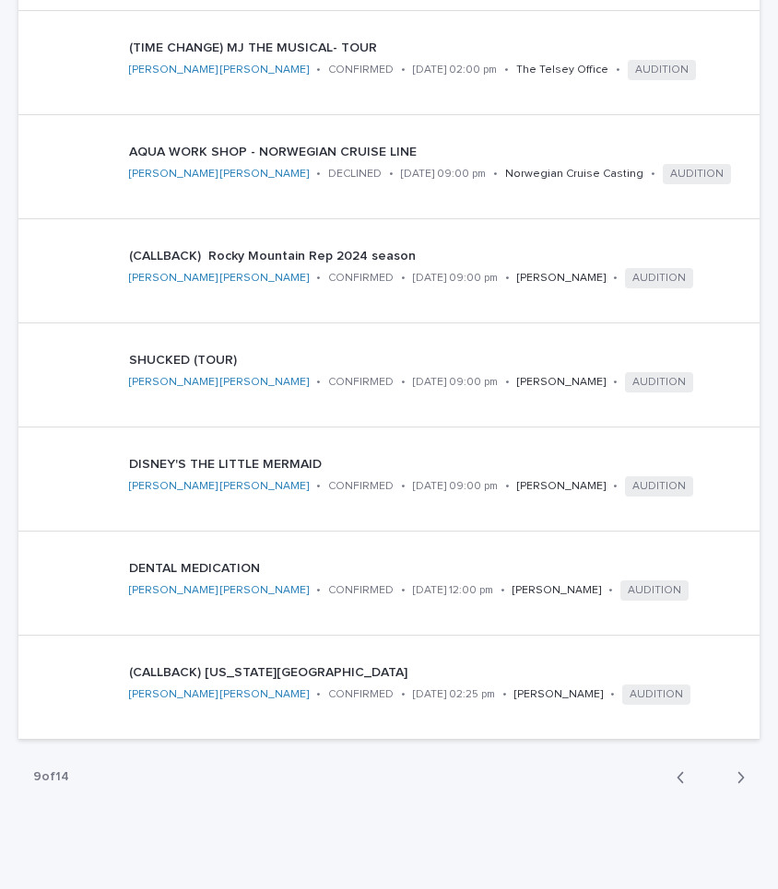
click at [735, 401] on div "button" at bounding box center [737, 777] width 16 height 17
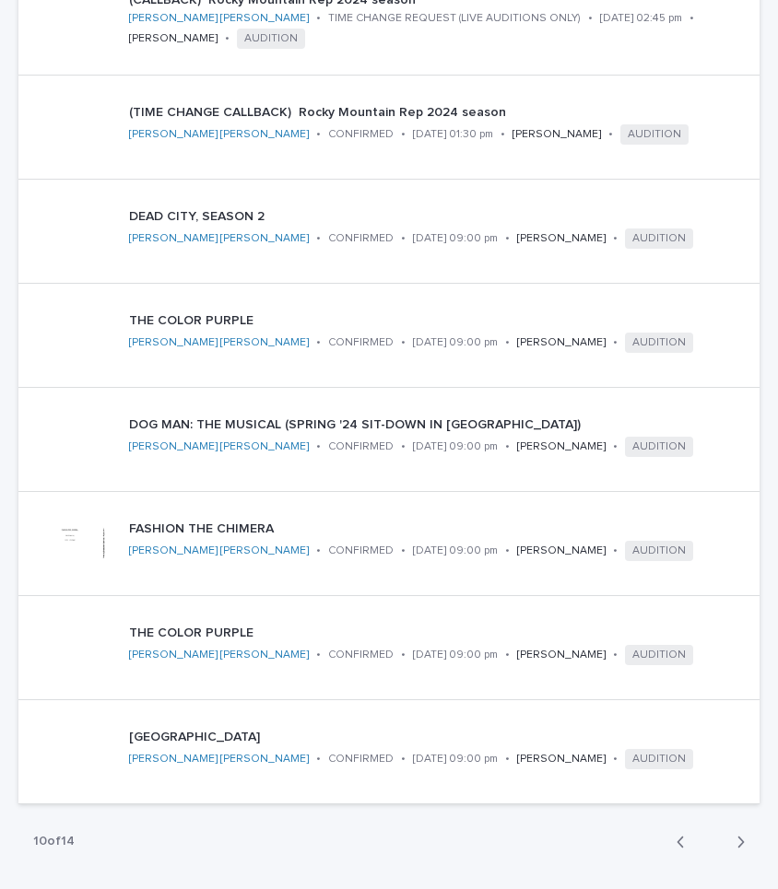
scroll to position [713, 0]
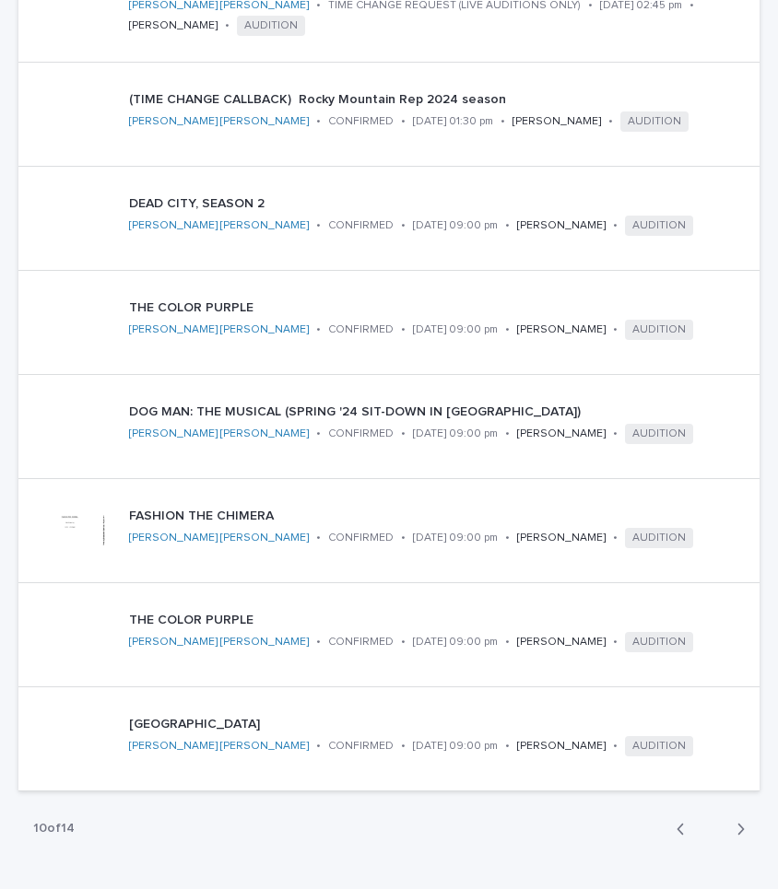
click at [742, 401] on icon "button" at bounding box center [740, 829] width 8 height 17
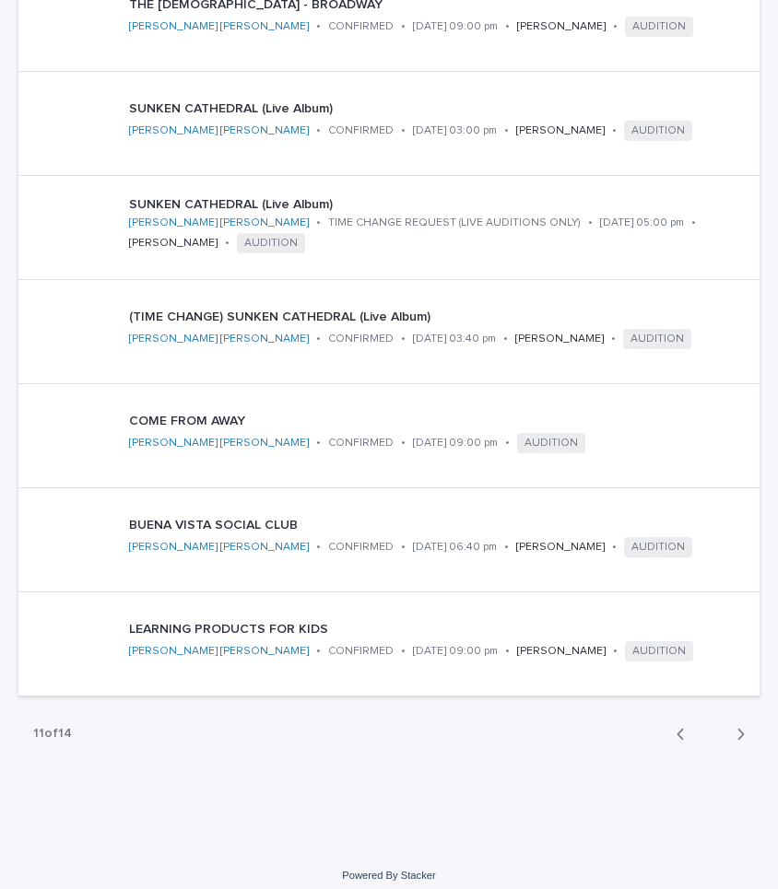
scroll to position [822, 0]
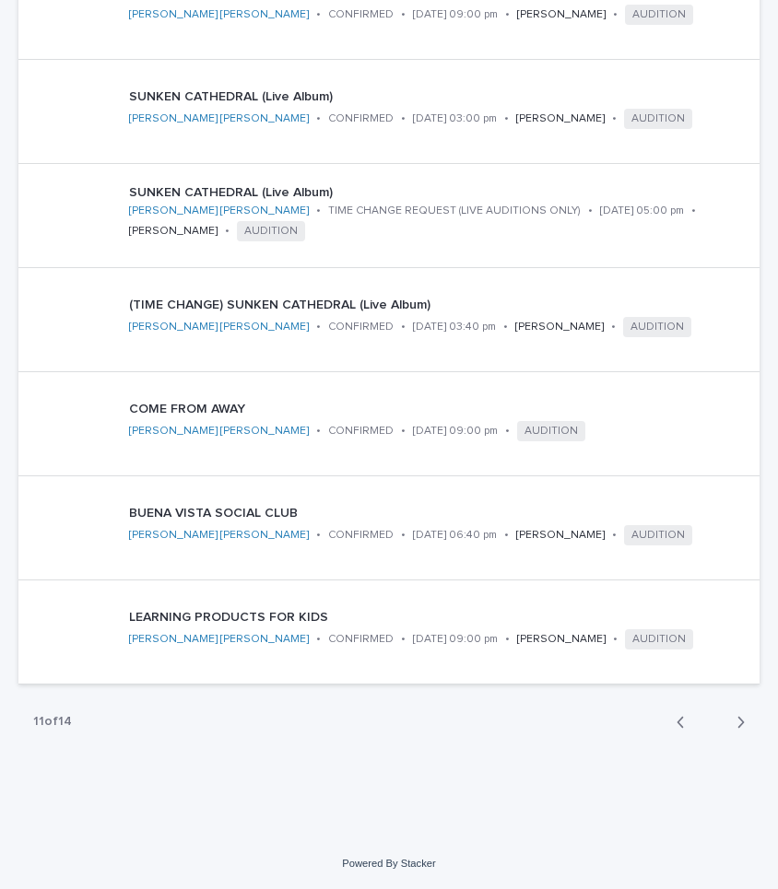
click at [726, 401] on button "Next" at bounding box center [734, 722] width 49 height 17
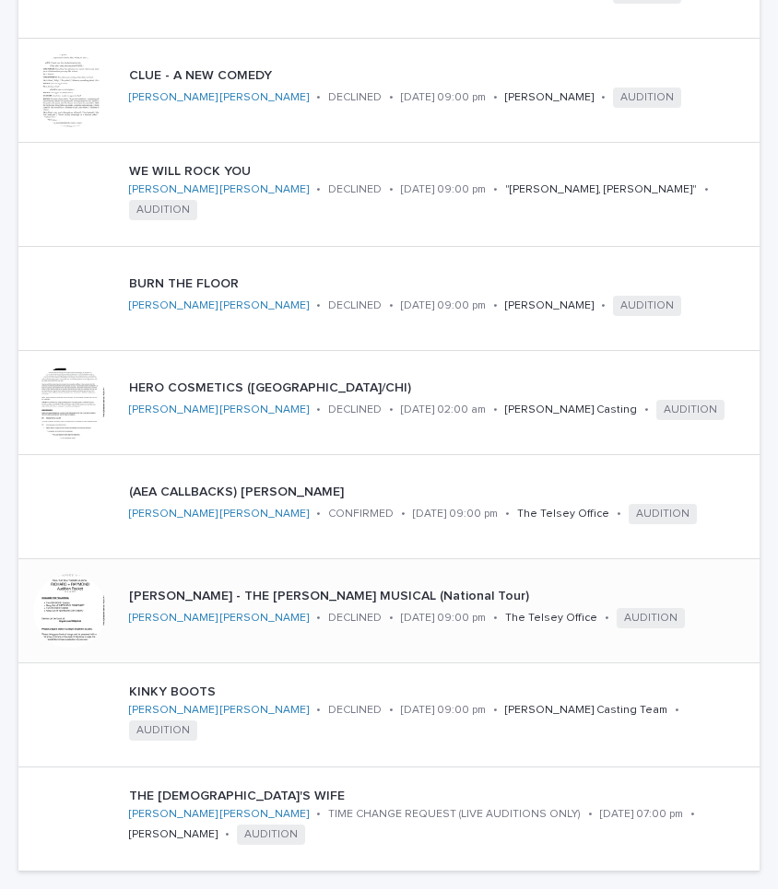
scroll to position [756, 0]
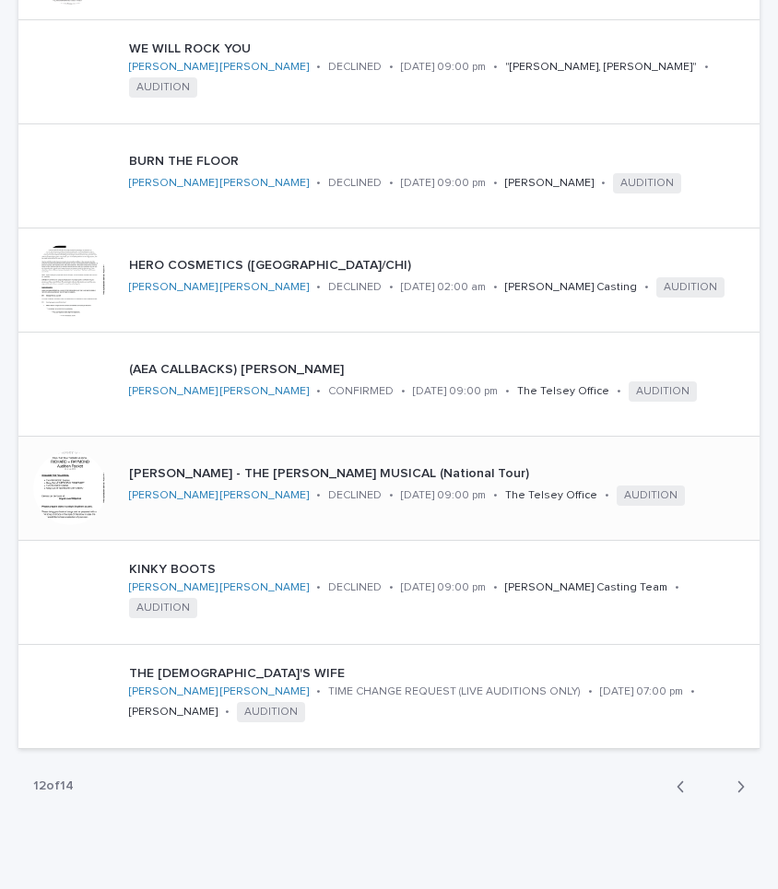
click at [69, 401] on div at bounding box center [70, 488] width 74 height 74
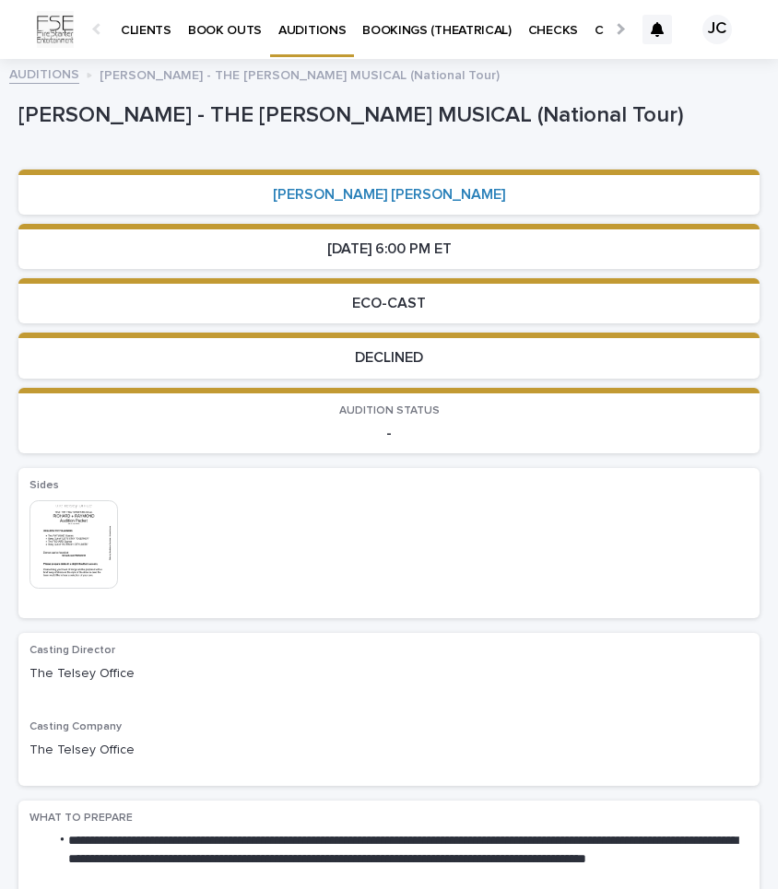
click at [95, 401] on img at bounding box center [73, 544] width 88 height 88
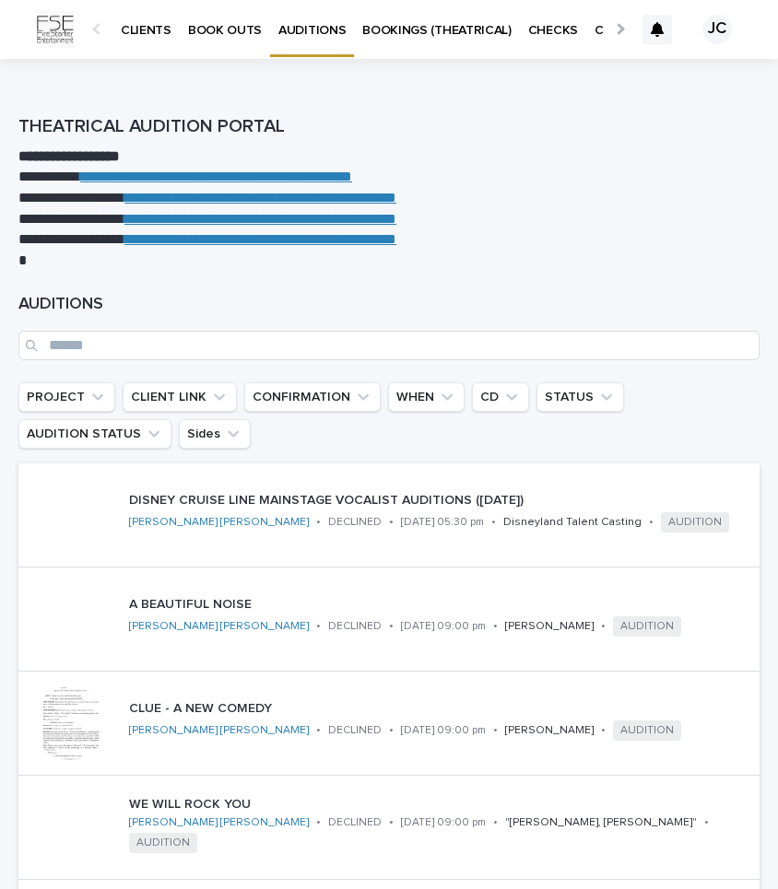
scroll to position [822, 0]
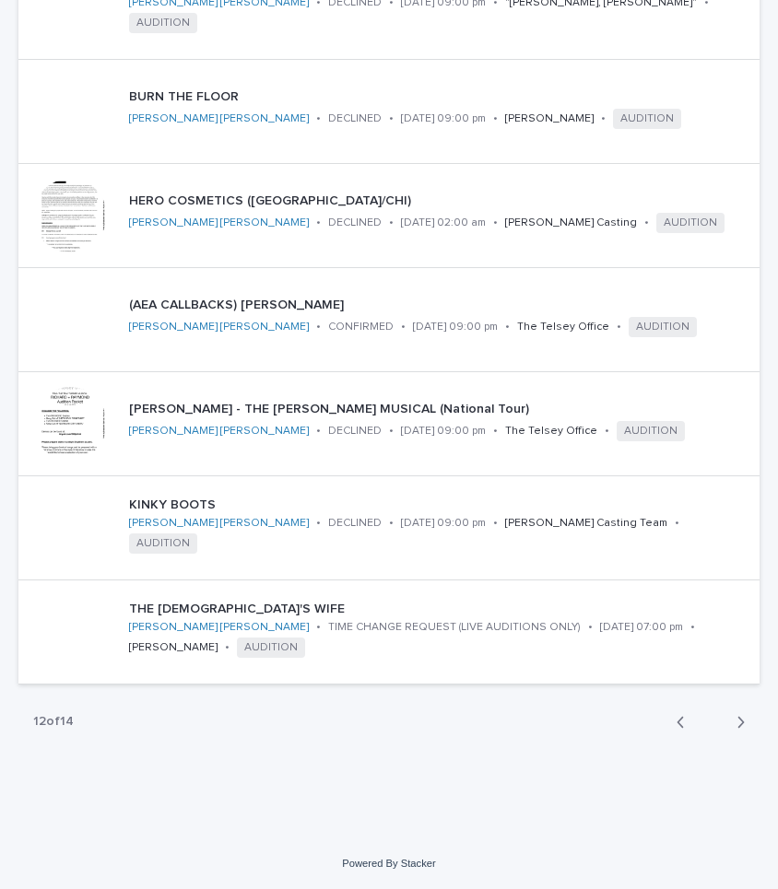
click at [732, 401] on div "button" at bounding box center [737, 722] width 16 height 17
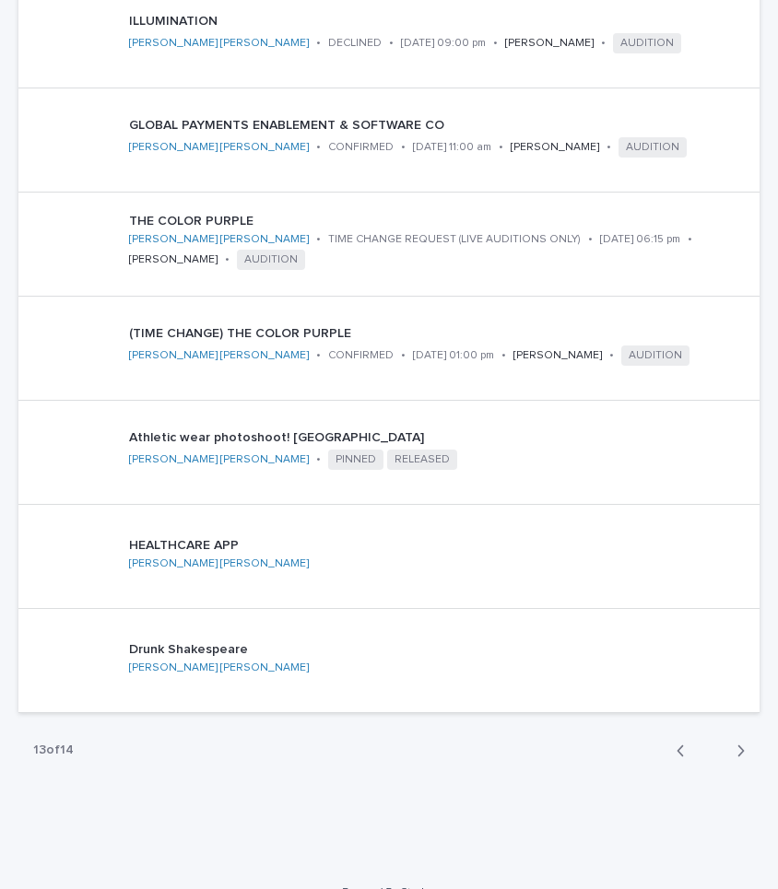
scroll to position [822, 0]
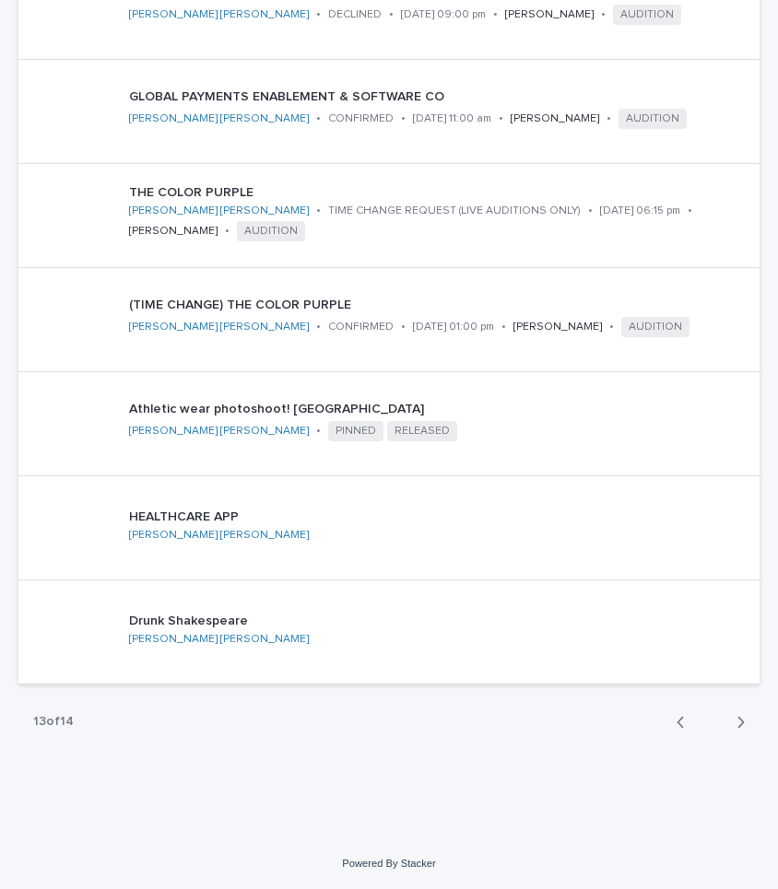
click at [738, 401] on icon "button" at bounding box center [741, 722] width 6 height 11
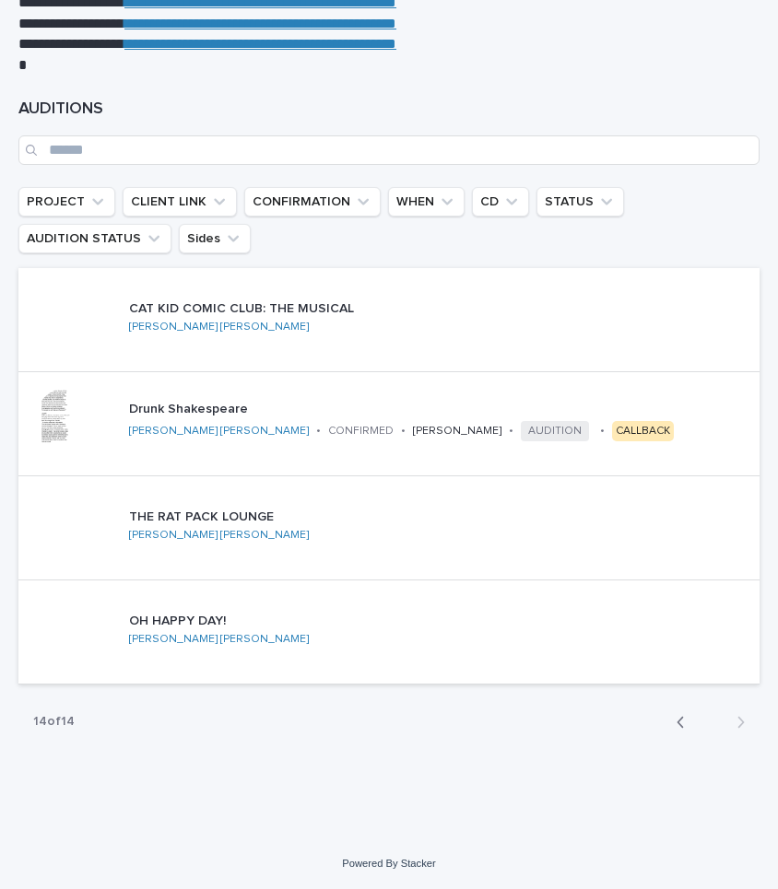
scroll to position [197, 0]
click at [678, 401] on icon "button" at bounding box center [680, 722] width 8 height 17
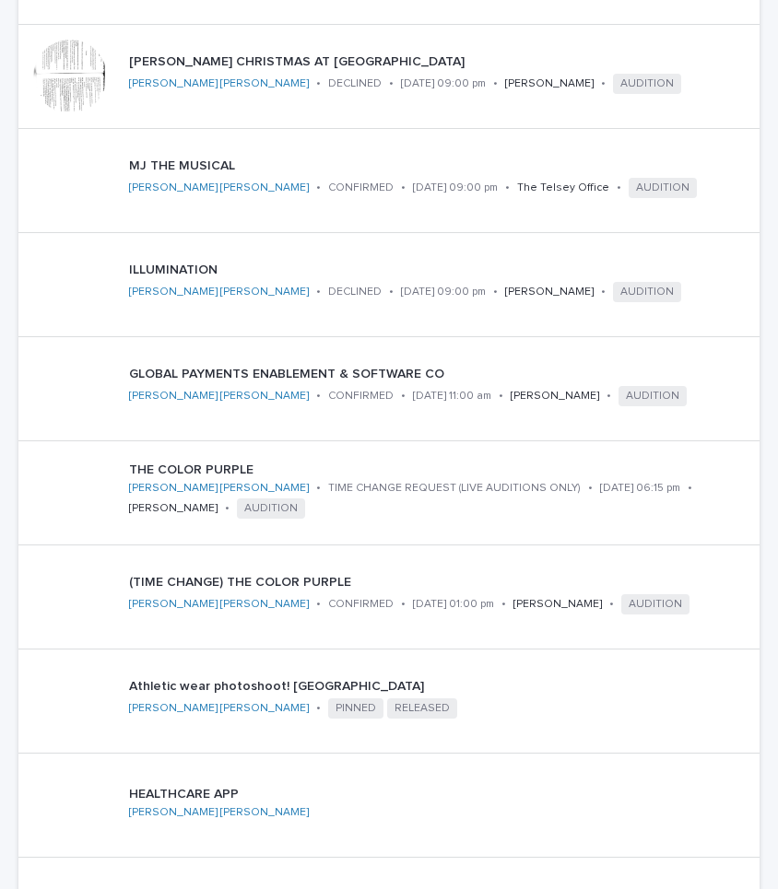
scroll to position [822, 0]
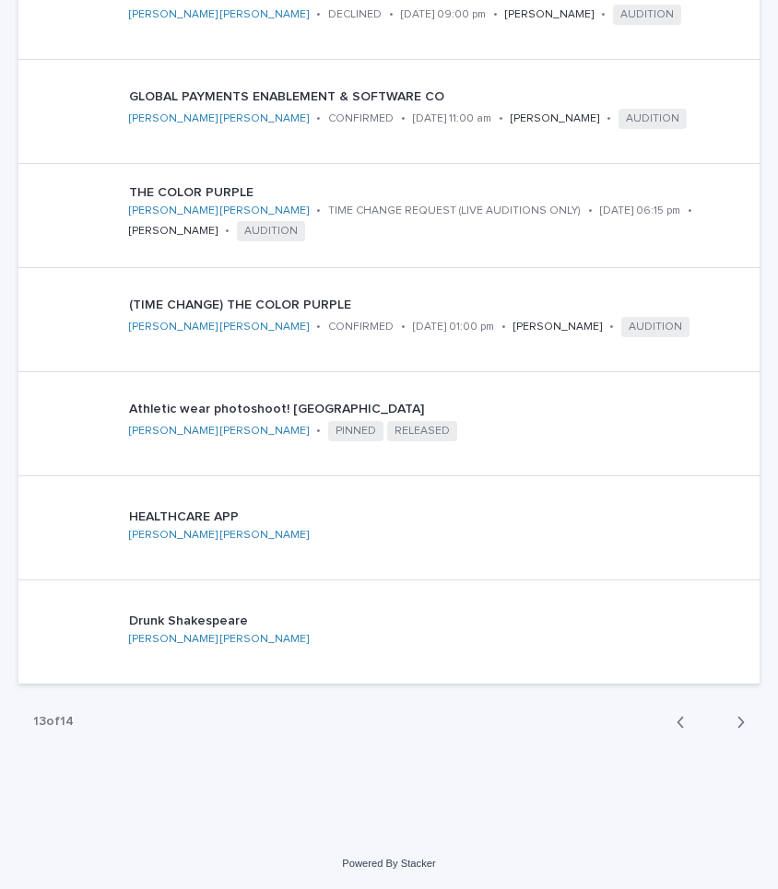
click at [684, 401] on icon "button" at bounding box center [680, 722] width 8 height 17
